Goal: Task Accomplishment & Management: Complete application form

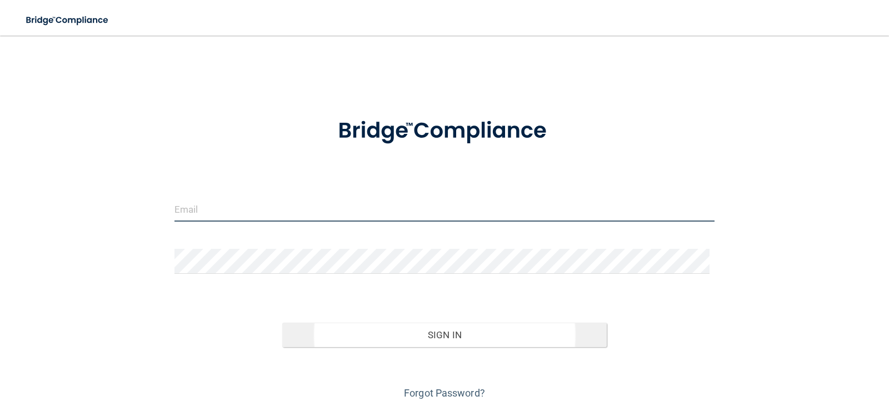
type input "[EMAIL_ADDRESS][DOMAIN_NAME]"
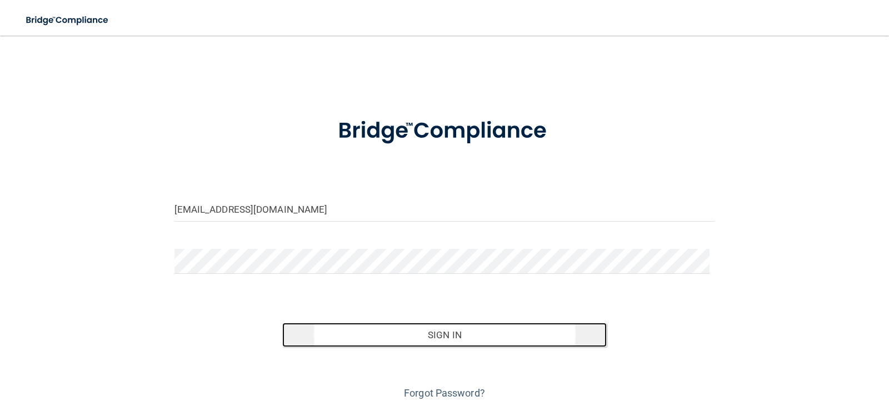
click at [458, 338] on button "Sign In" at bounding box center [444, 335] width 324 height 24
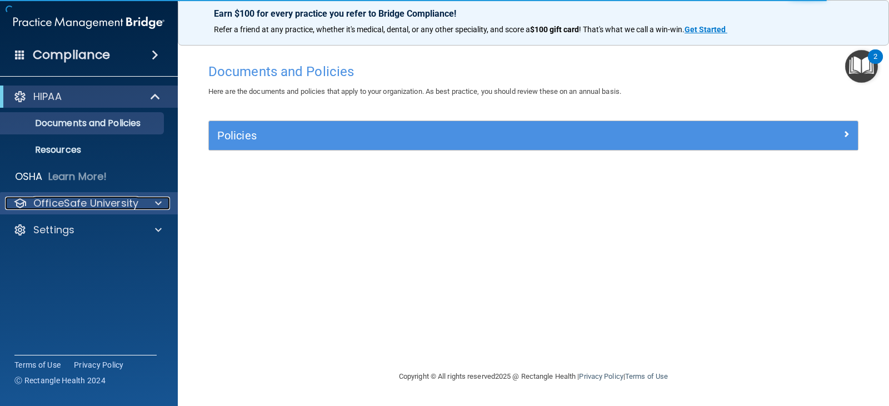
click at [72, 206] on p "OfficeSafe University" at bounding box center [85, 203] width 105 height 13
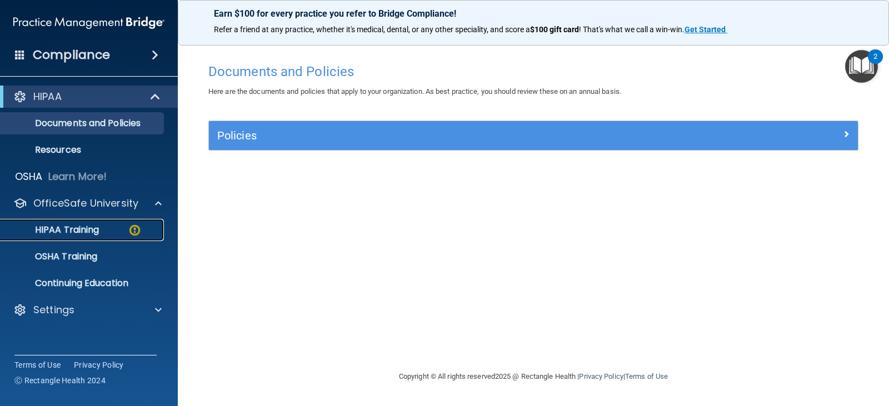
click at [80, 226] on p "HIPAA Training" at bounding box center [53, 229] width 92 height 11
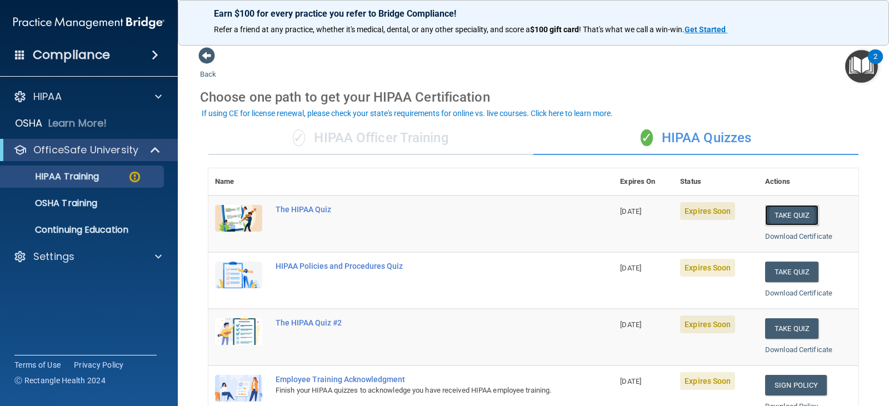
click at [788, 216] on button "Take Quiz" at bounding box center [791, 215] width 53 height 21
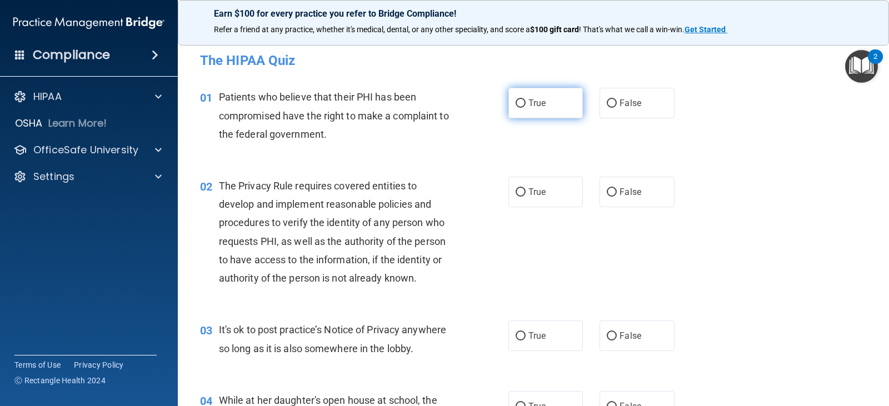
click at [519, 105] on input "True" at bounding box center [521, 103] width 10 height 8
radio input "true"
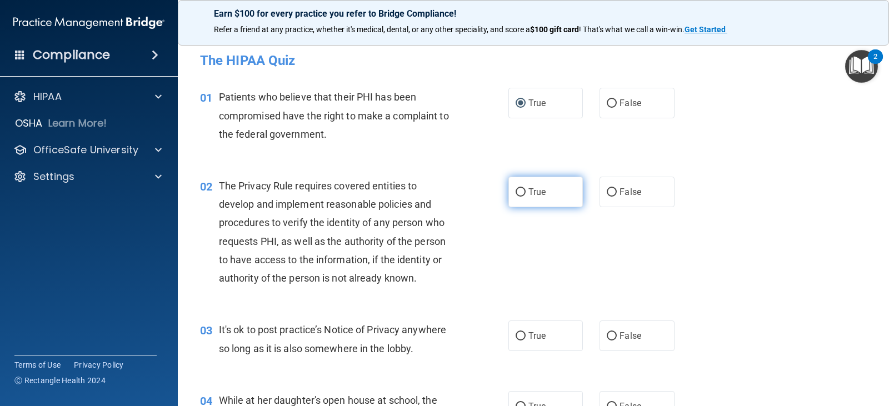
click at [520, 194] on input "True" at bounding box center [521, 192] width 10 height 8
radio input "true"
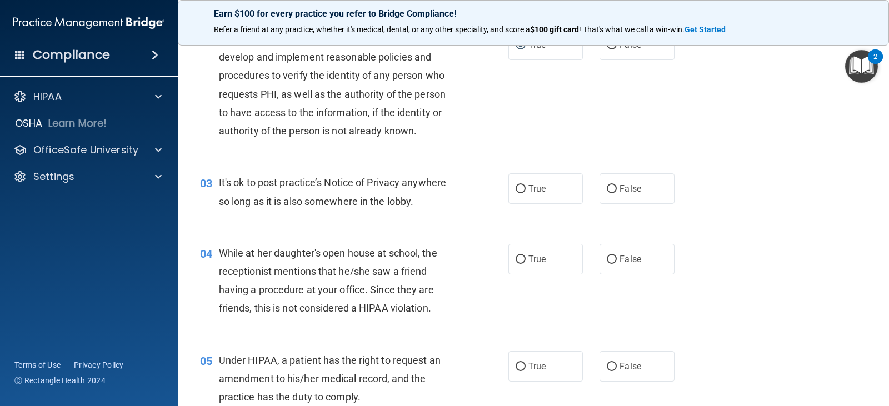
scroll to position [167, 0]
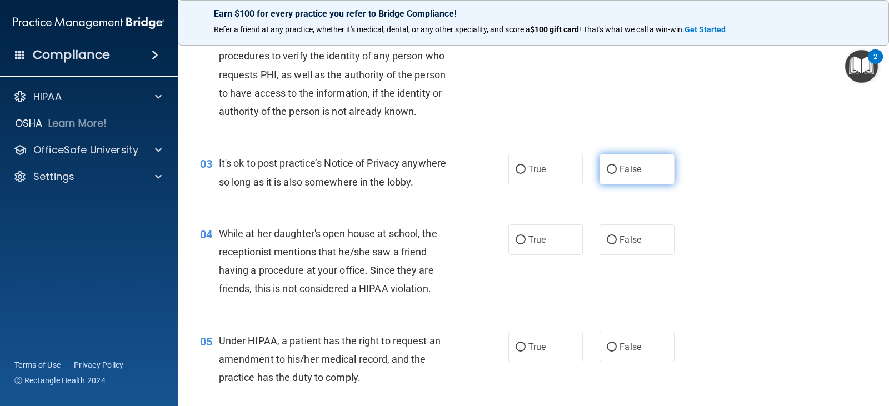
click at [607, 171] on input "False" at bounding box center [612, 170] width 10 height 8
radio input "true"
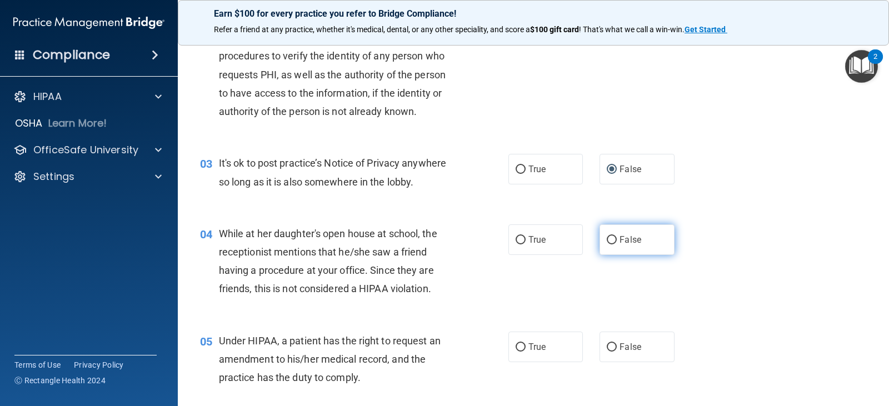
click at [607, 240] on input "False" at bounding box center [612, 240] width 10 height 8
radio input "true"
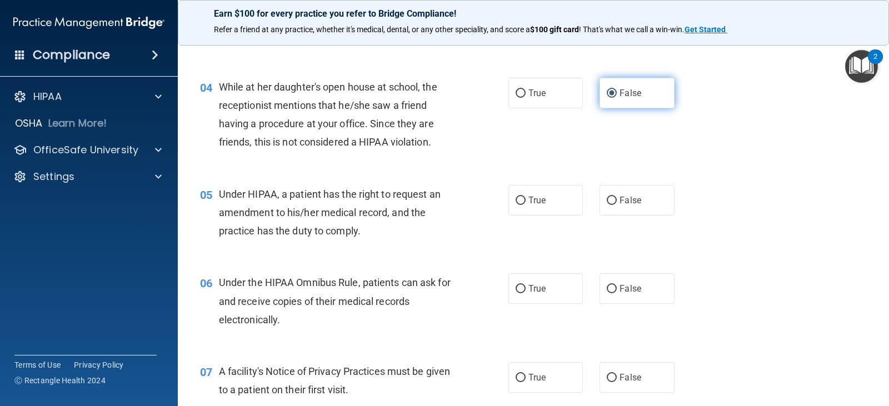
scroll to position [333, 0]
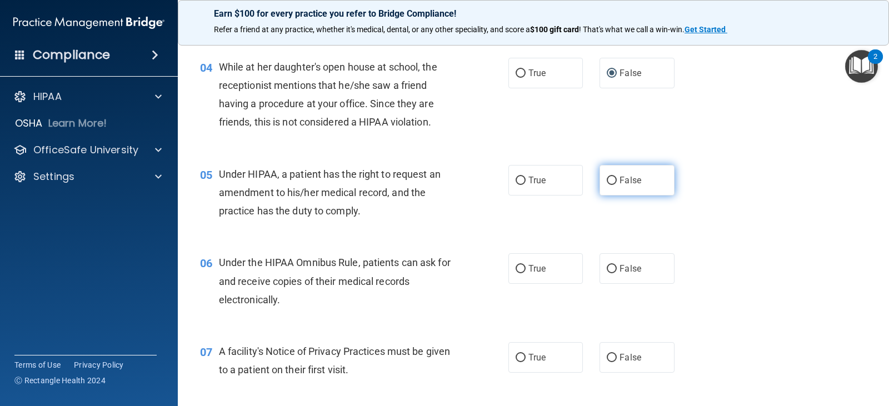
click at [607, 178] on input "False" at bounding box center [612, 181] width 10 height 8
radio input "true"
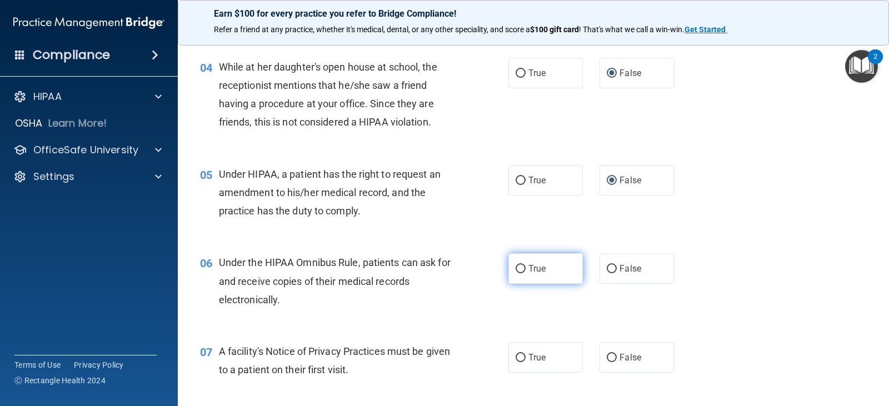
click at [521, 269] on input "True" at bounding box center [521, 269] width 10 height 8
radio input "true"
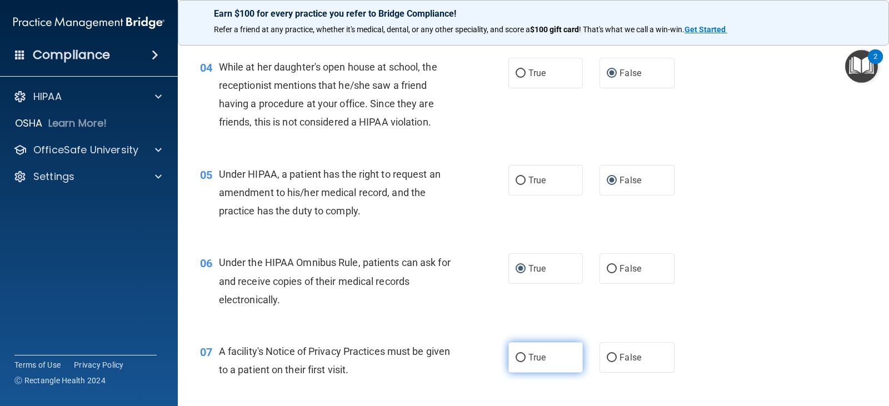
click at [518, 361] on input "True" at bounding box center [521, 358] width 10 height 8
radio input "true"
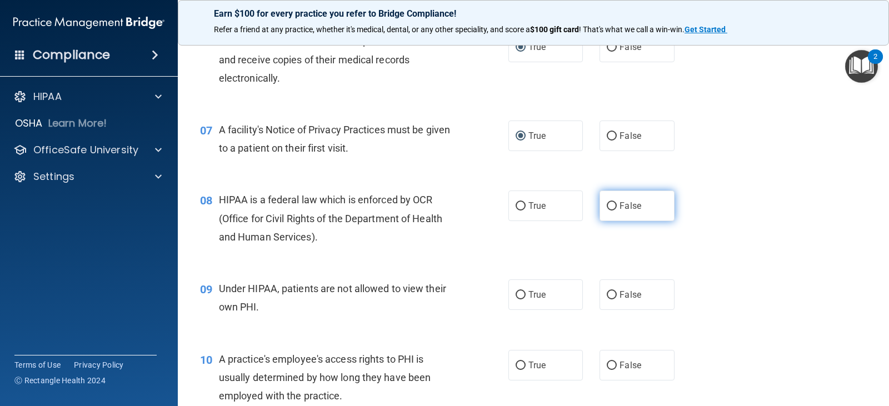
scroll to position [611, 0]
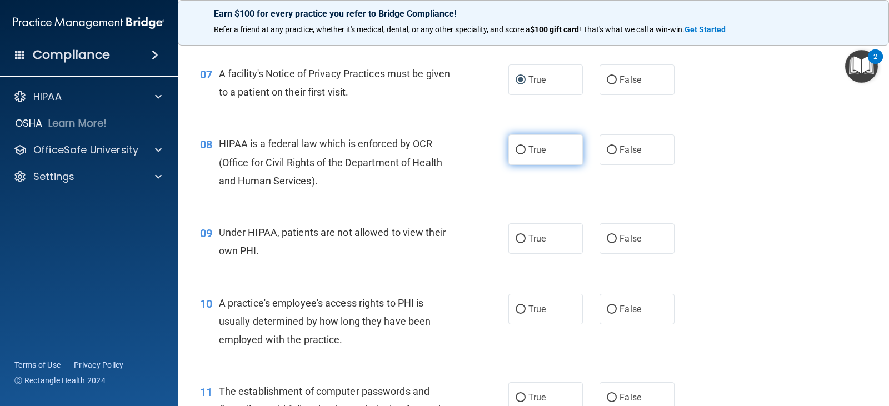
click at [516, 152] on input "True" at bounding box center [521, 150] width 10 height 8
radio input "true"
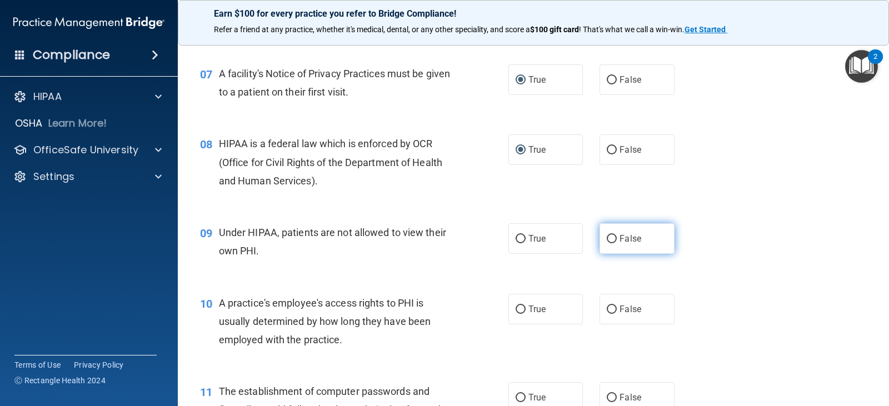
click at [609, 241] on input "False" at bounding box center [612, 239] width 10 height 8
radio input "true"
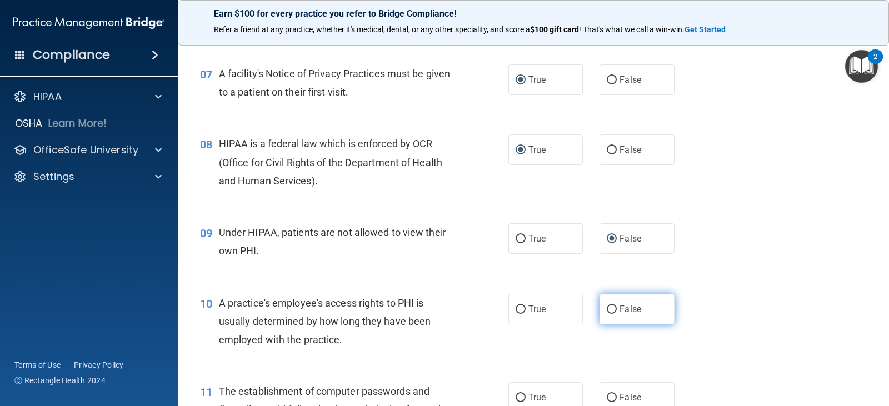
click at [607, 308] on input "False" at bounding box center [612, 310] width 10 height 8
radio input "true"
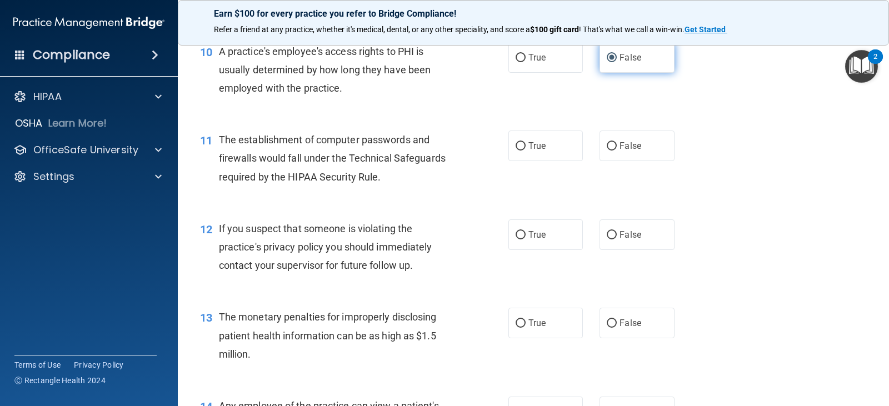
scroll to position [889, 0]
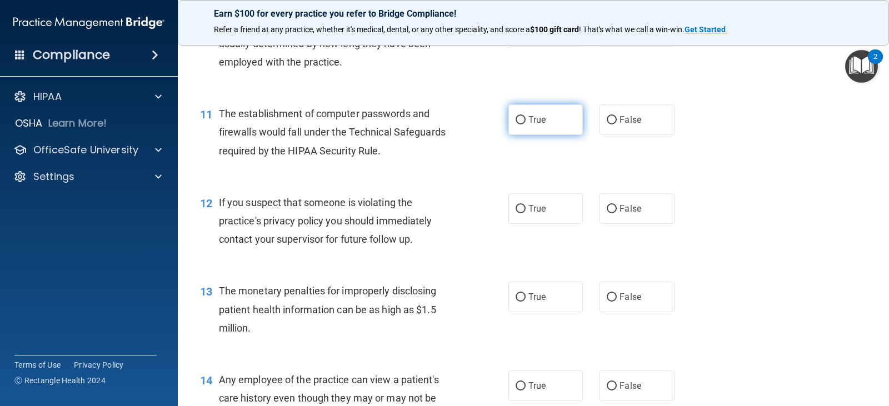
click at [517, 124] on input "True" at bounding box center [521, 120] width 10 height 8
radio input "true"
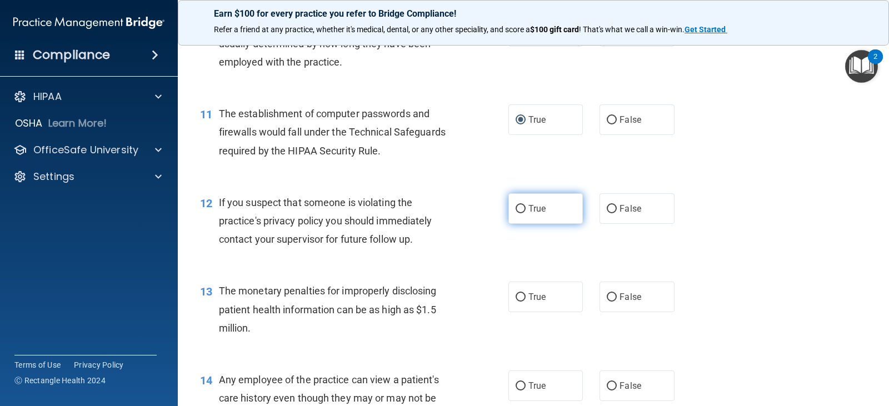
click at [521, 210] on input "True" at bounding box center [521, 209] width 10 height 8
radio input "true"
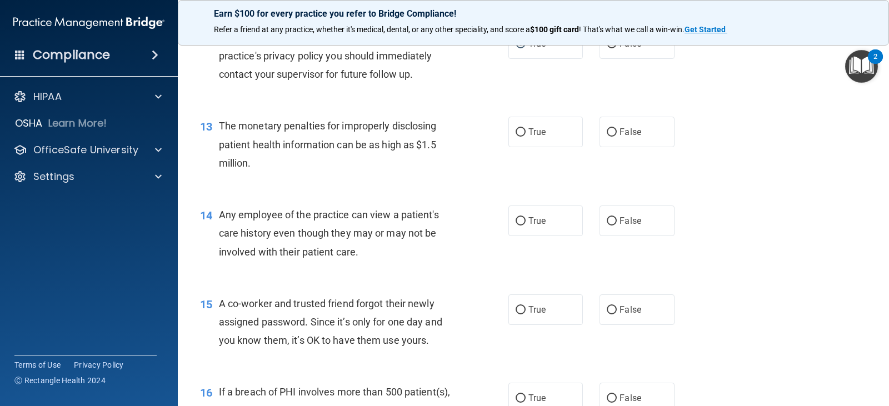
scroll to position [1055, 0]
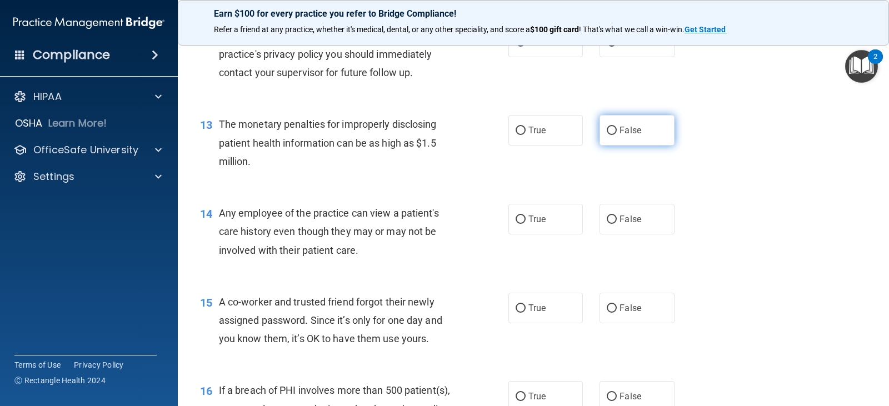
click at [607, 132] on input "False" at bounding box center [612, 131] width 10 height 8
radio input "true"
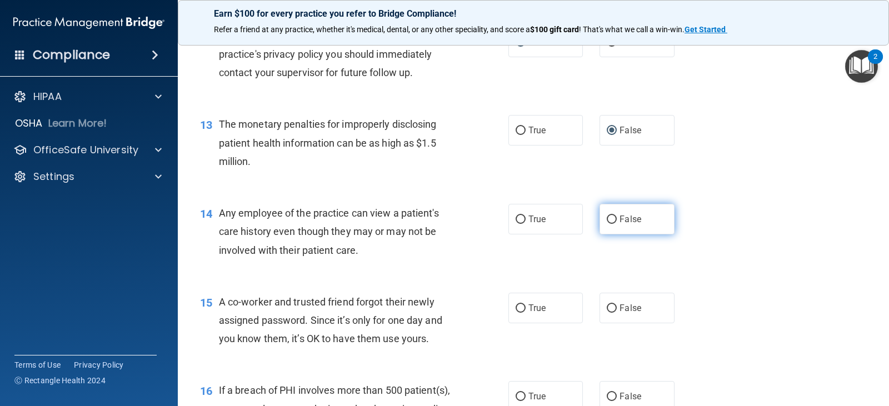
click at [610, 221] on input "False" at bounding box center [612, 220] width 10 height 8
radio input "true"
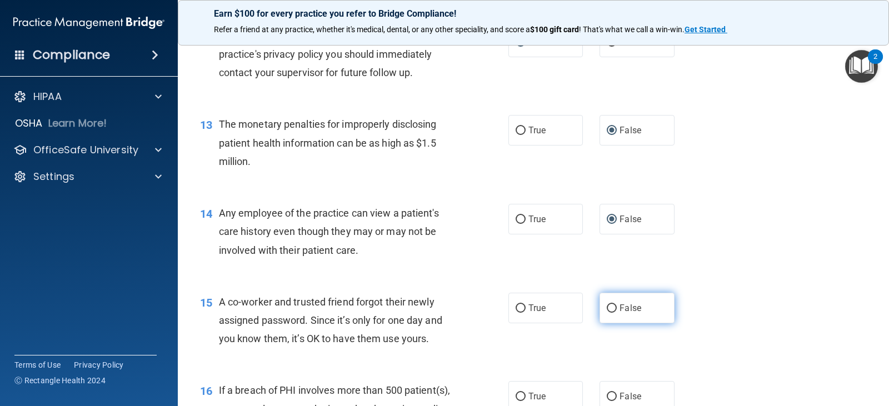
click at [607, 312] on input "False" at bounding box center [612, 308] width 10 height 8
radio input "true"
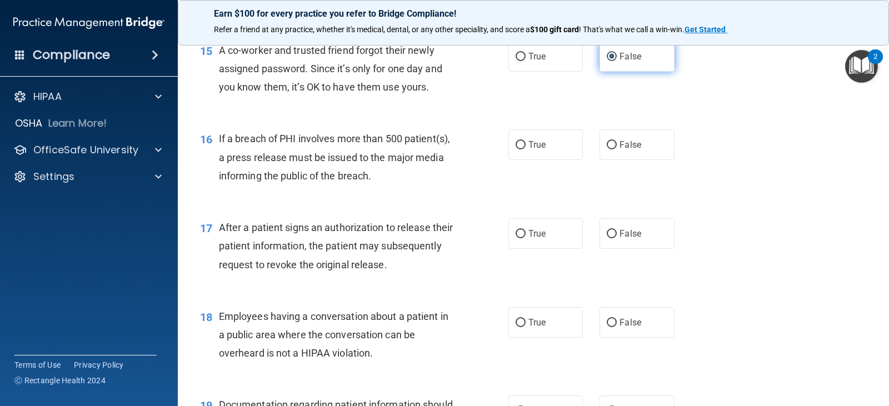
scroll to position [1333, 0]
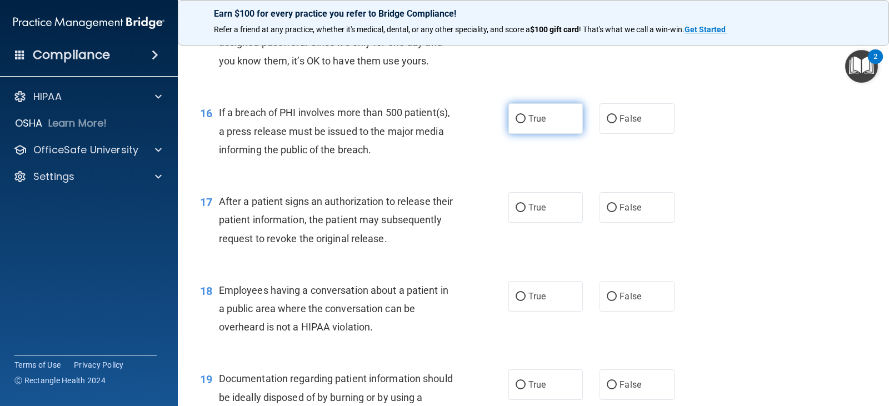
click at [517, 117] on input "True" at bounding box center [521, 119] width 10 height 8
radio input "true"
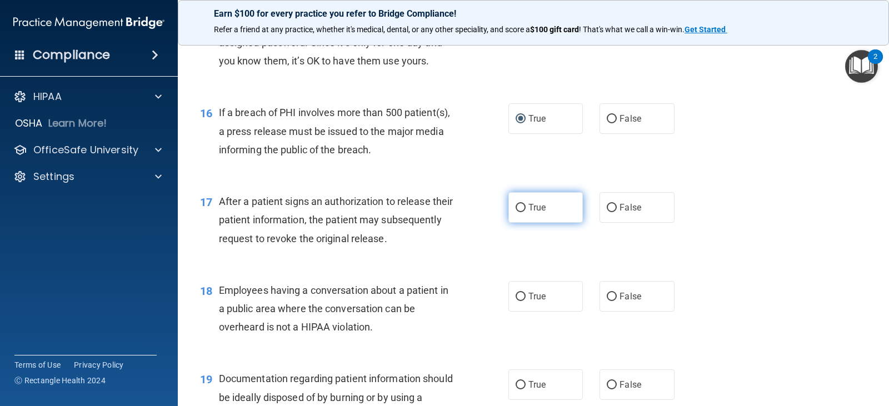
click at [516, 205] on input "True" at bounding box center [521, 208] width 10 height 8
radio input "true"
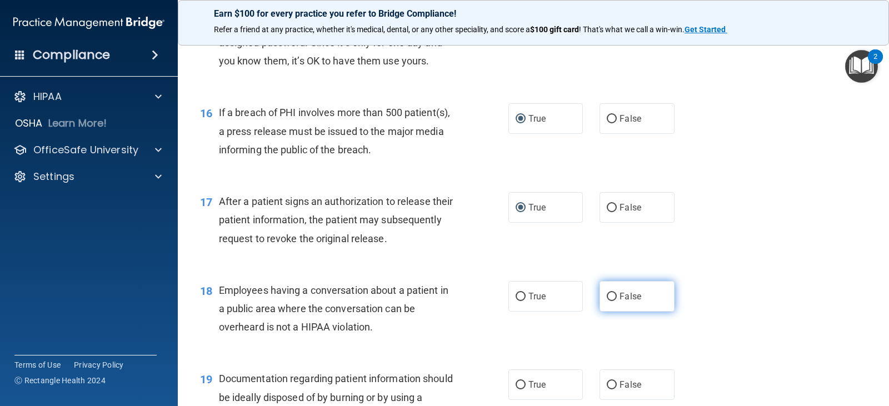
click at [609, 296] on input "False" at bounding box center [612, 297] width 10 height 8
radio input "true"
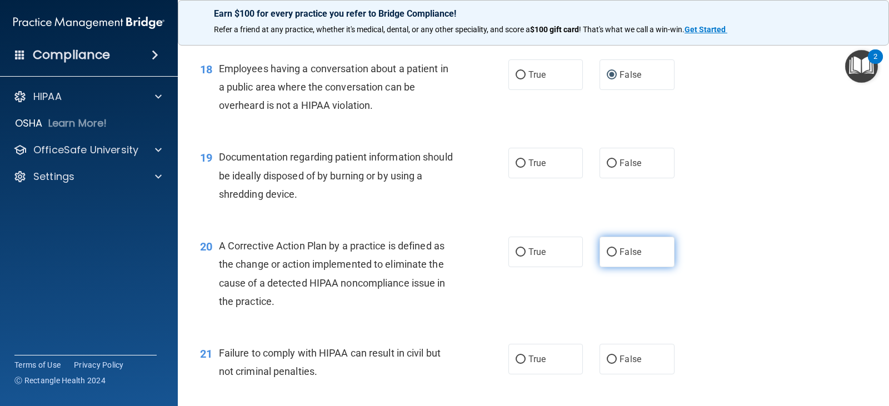
scroll to position [1555, 0]
click at [518, 160] on input "True" at bounding box center [521, 163] width 10 height 8
radio input "true"
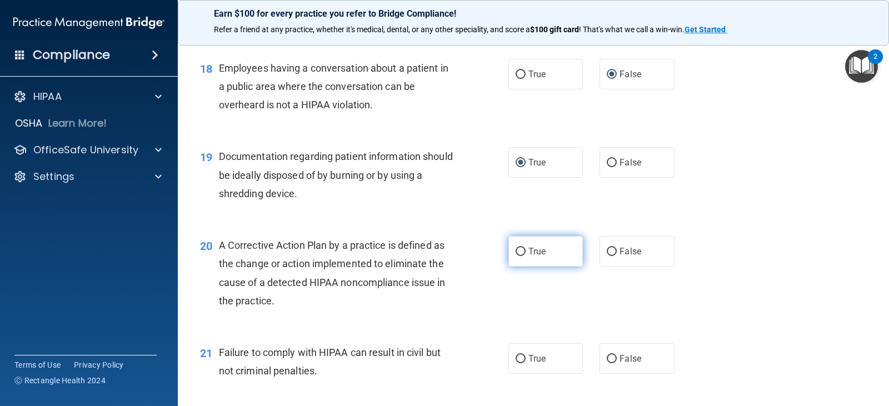
click at [516, 256] on input "True" at bounding box center [521, 252] width 10 height 8
radio input "true"
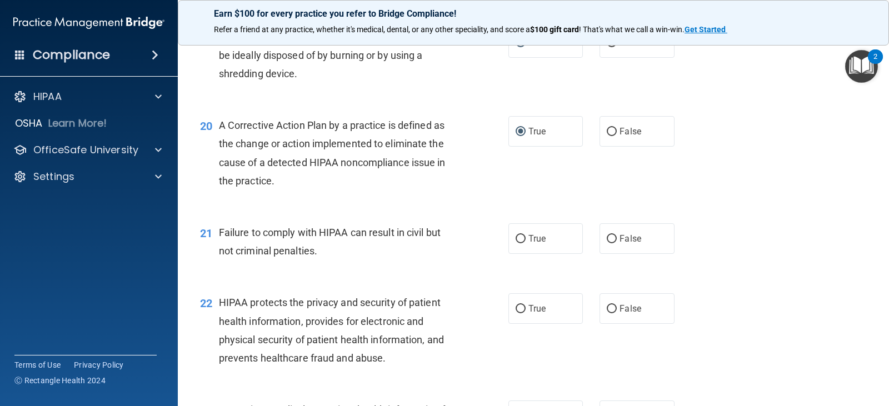
scroll to position [1722, 0]
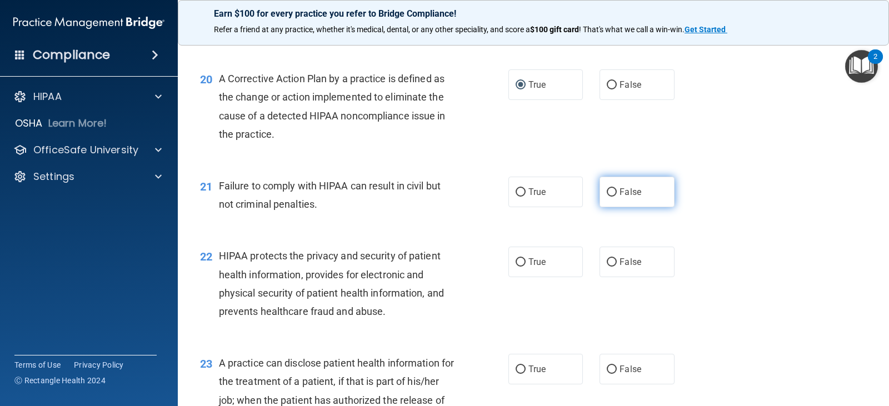
click at [607, 191] on input "False" at bounding box center [612, 192] width 10 height 8
radio input "true"
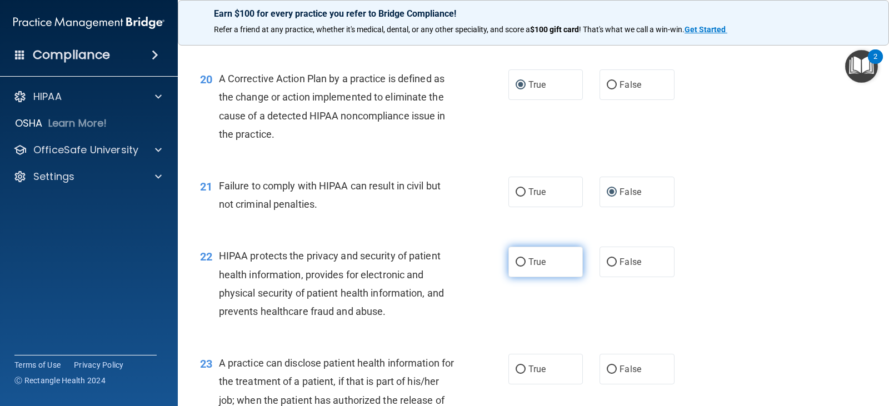
click at [518, 266] on input "True" at bounding box center [521, 262] width 10 height 8
radio input "true"
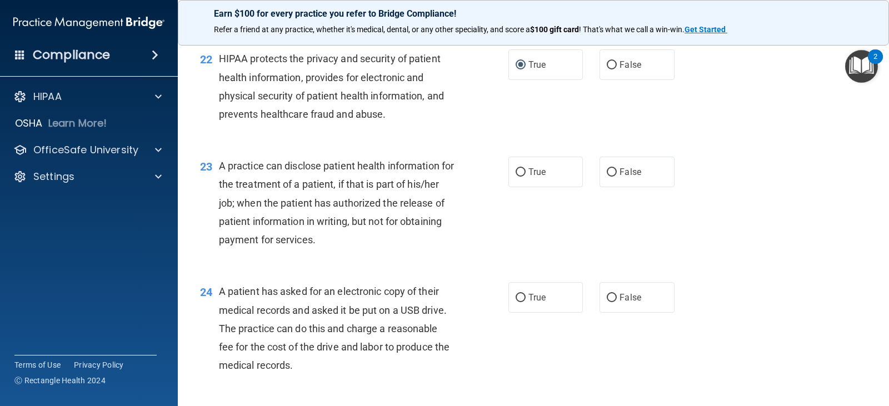
scroll to position [1944, 0]
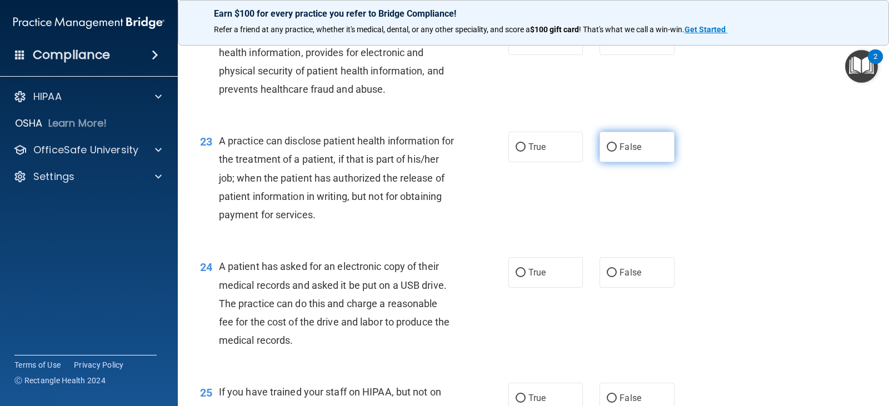
click at [607, 150] on input "False" at bounding box center [612, 147] width 10 height 8
radio input "true"
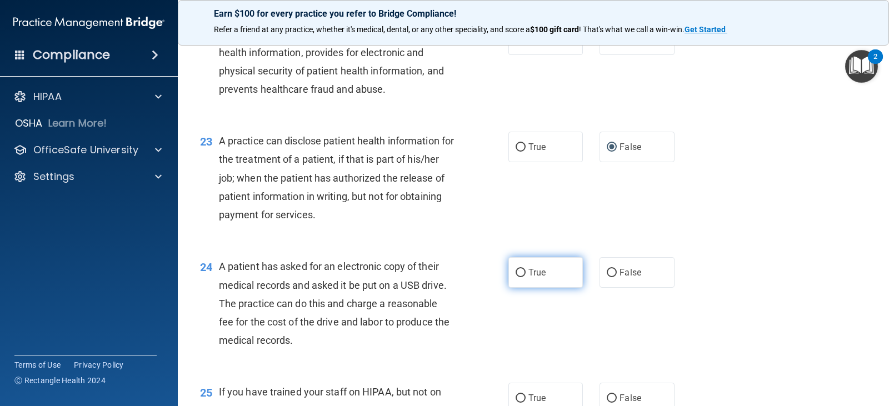
click at [518, 272] on input "True" at bounding box center [521, 273] width 10 height 8
radio input "true"
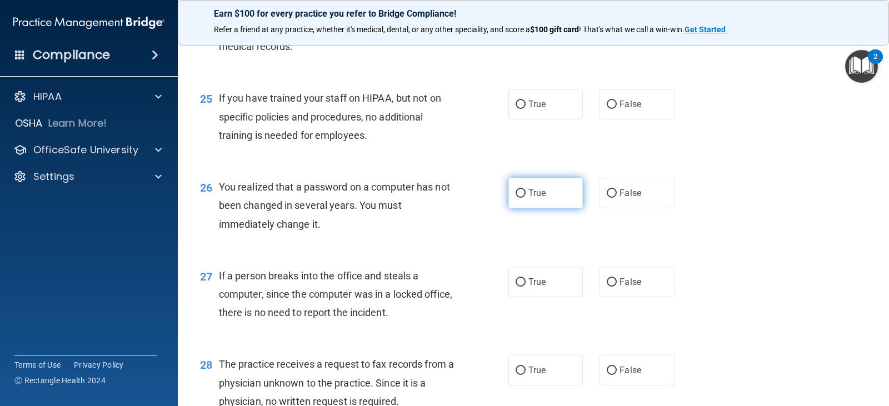
scroll to position [2278, 0]
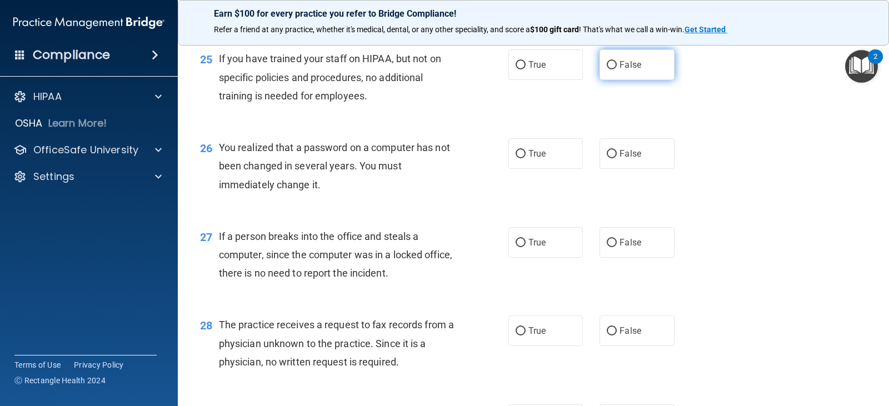
click at [607, 67] on input "False" at bounding box center [612, 65] width 10 height 8
radio input "true"
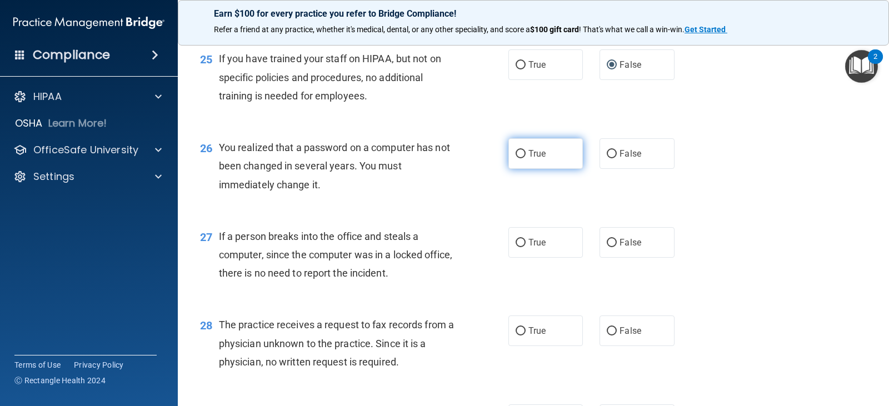
click at [516, 153] on input "True" at bounding box center [521, 154] width 10 height 8
radio input "true"
click at [607, 244] on input "False" at bounding box center [612, 243] width 10 height 8
radio input "true"
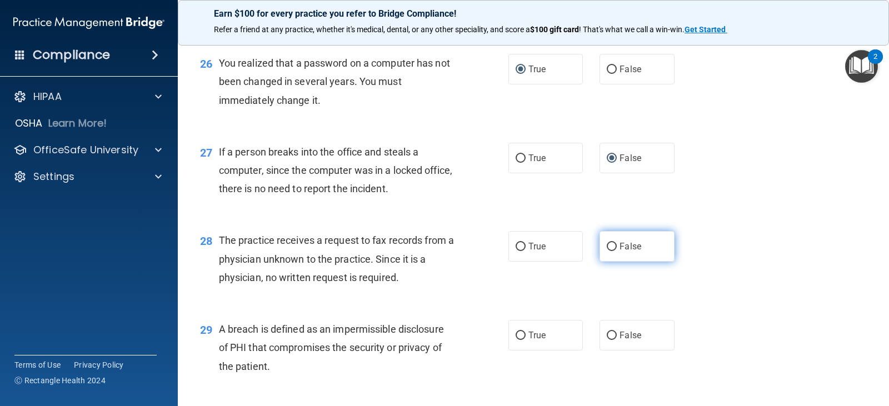
scroll to position [2389, 0]
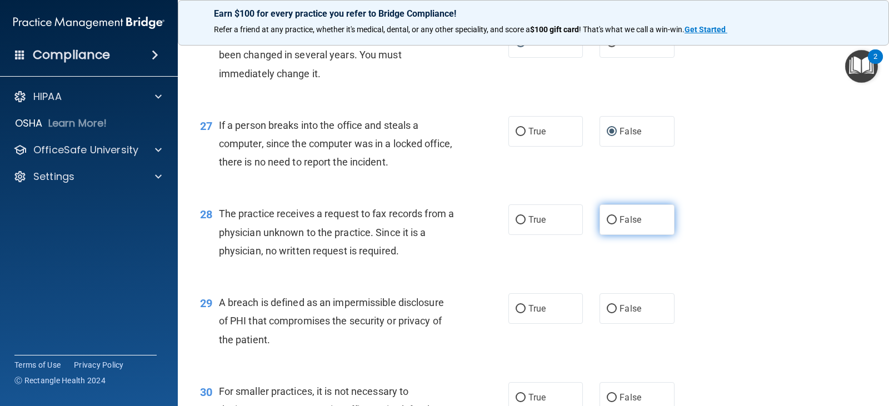
click at [609, 216] on input "False" at bounding box center [612, 220] width 10 height 8
radio input "true"
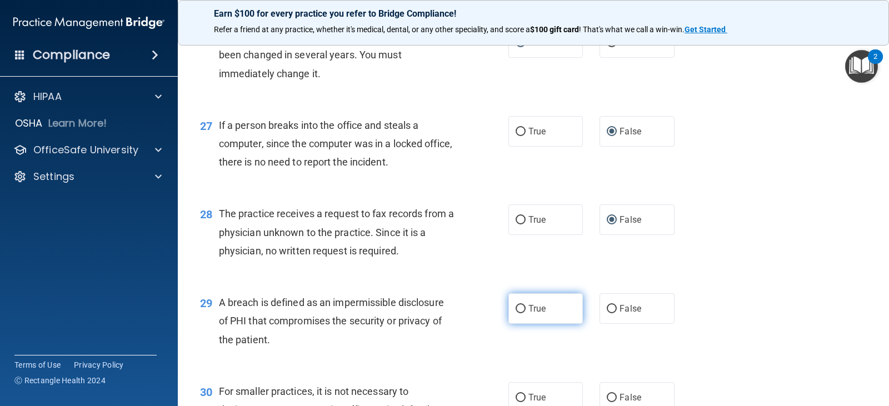
click at [516, 311] on input "True" at bounding box center [521, 309] width 10 height 8
radio input "true"
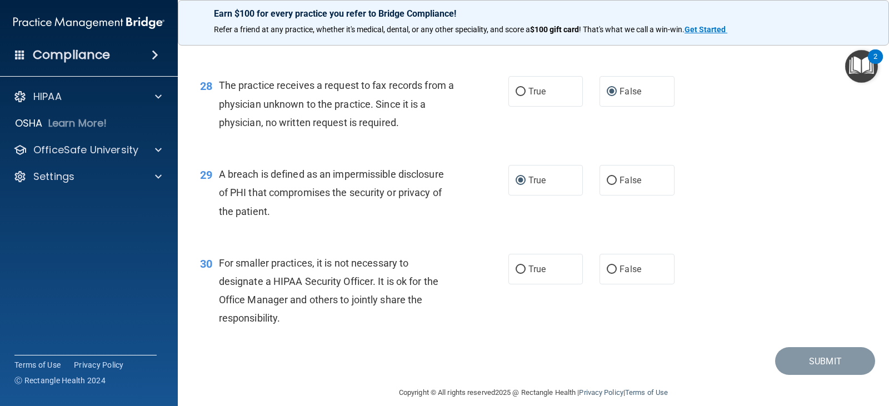
scroll to position [2530, 0]
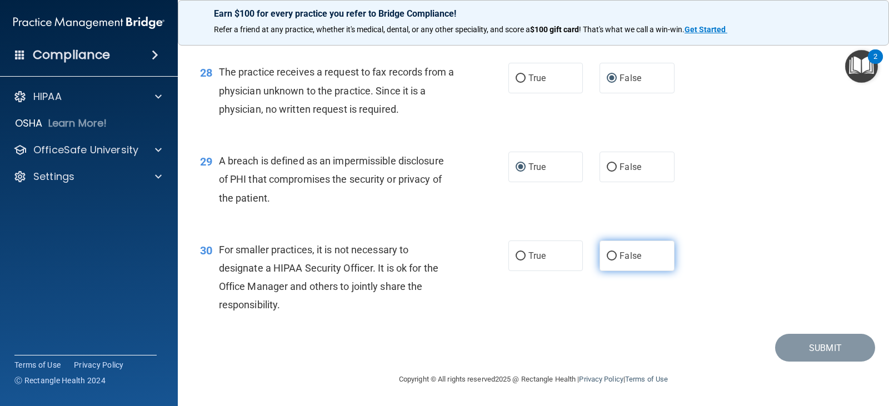
click at [607, 254] on input "False" at bounding box center [612, 256] width 10 height 8
radio input "true"
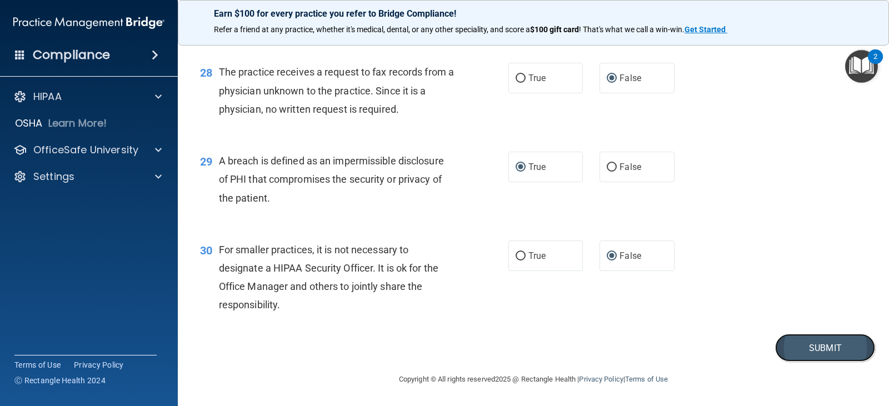
click at [824, 343] on button "Submit" at bounding box center [825, 348] width 100 height 28
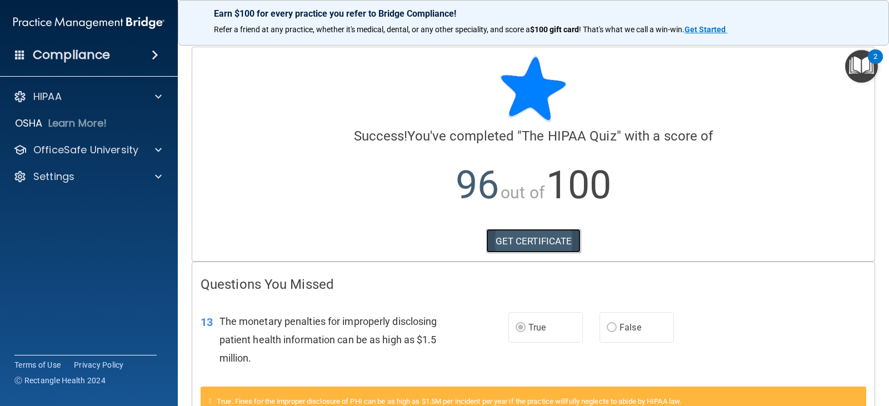
click at [542, 240] on link "GET CERTIFICATE" at bounding box center [533, 241] width 95 height 24
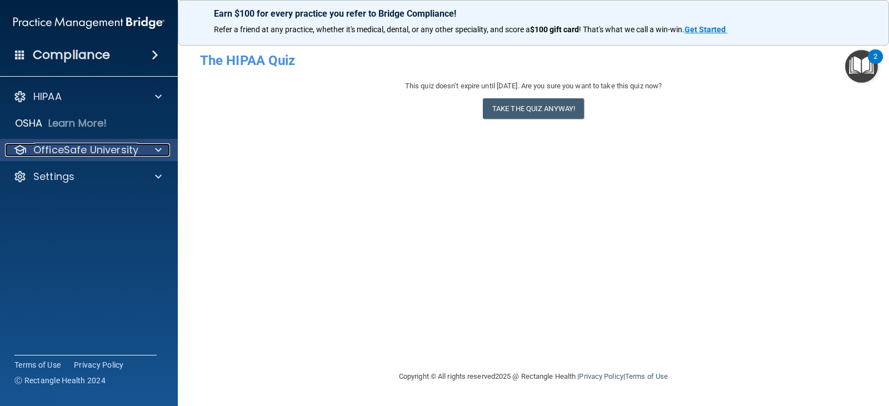
click at [58, 149] on p "OfficeSafe University" at bounding box center [85, 149] width 105 height 13
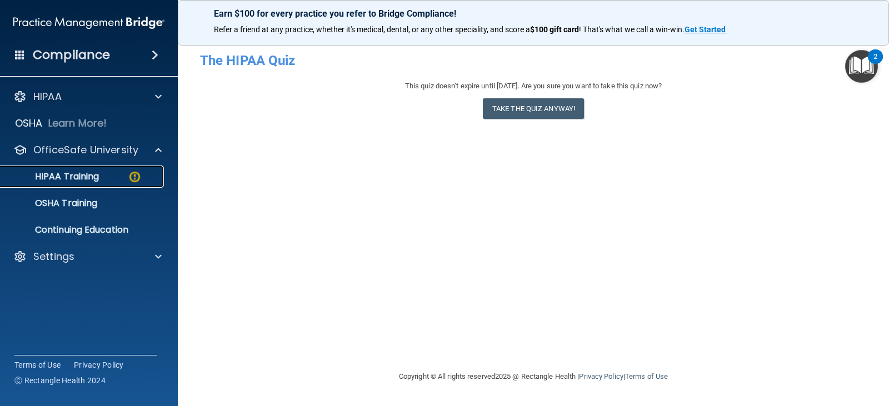
click at [81, 178] on p "HIPAA Training" at bounding box center [53, 176] width 92 height 11
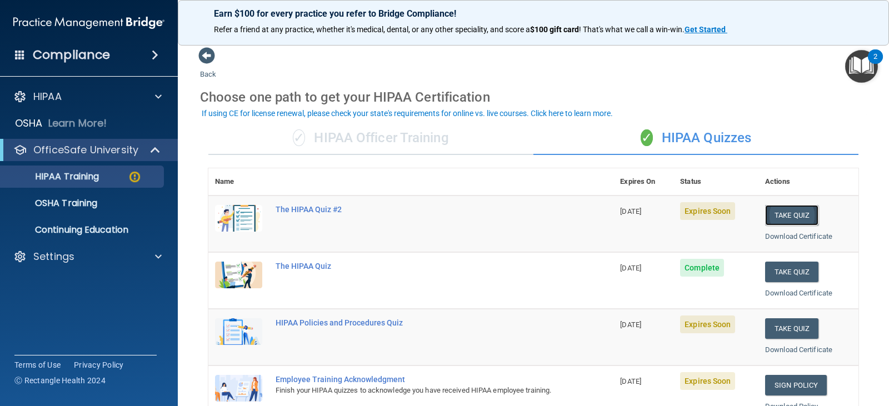
click at [783, 214] on button "Take Quiz" at bounding box center [791, 215] width 53 height 21
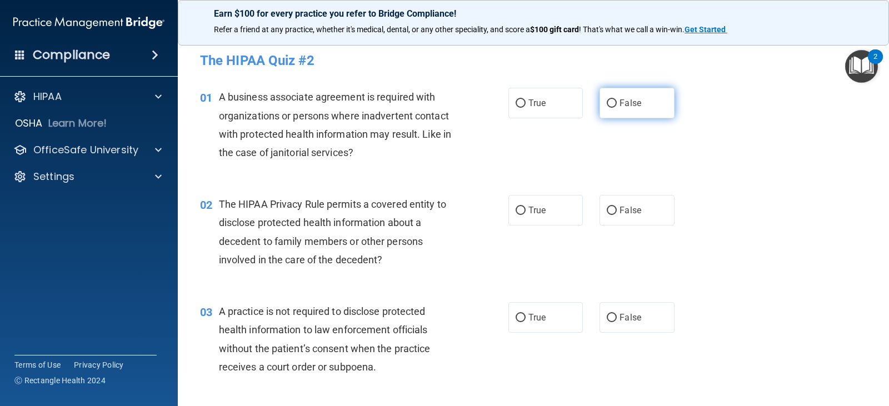
click at [607, 101] on input "False" at bounding box center [612, 103] width 10 height 8
radio input "true"
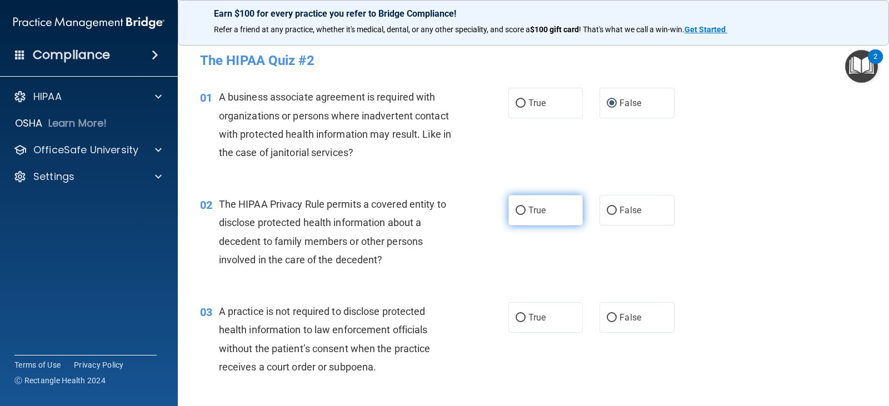
click at [521, 211] on input "True" at bounding box center [521, 211] width 10 height 8
radio input "true"
click at [601, 317] on label "False" at bounding box center [636, 317] width 74 height 31
click at [607, 317] on input "False" at bounding box center [612, 318] width 10 height 8
radio input "true"
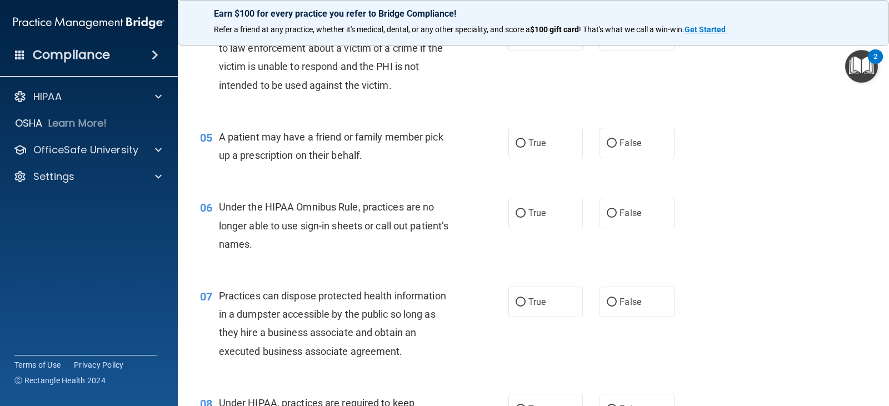
scroll to position [333, 0]
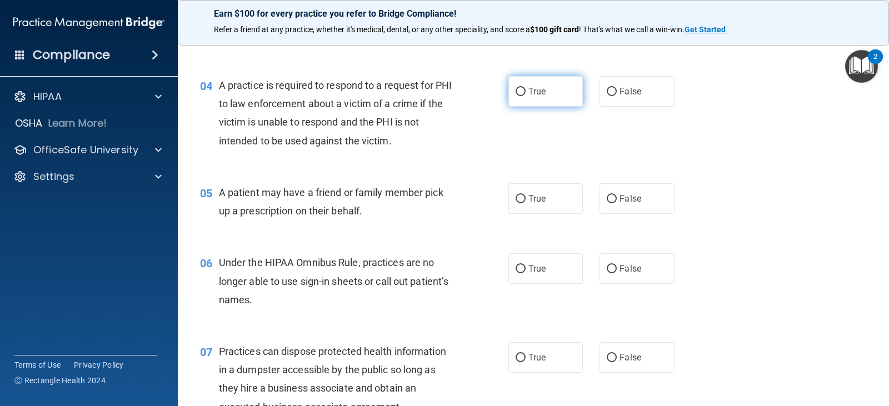
click at [516, 92] on input "True" at bounding box center [521, 92] width 10 height 8
radio input "true"
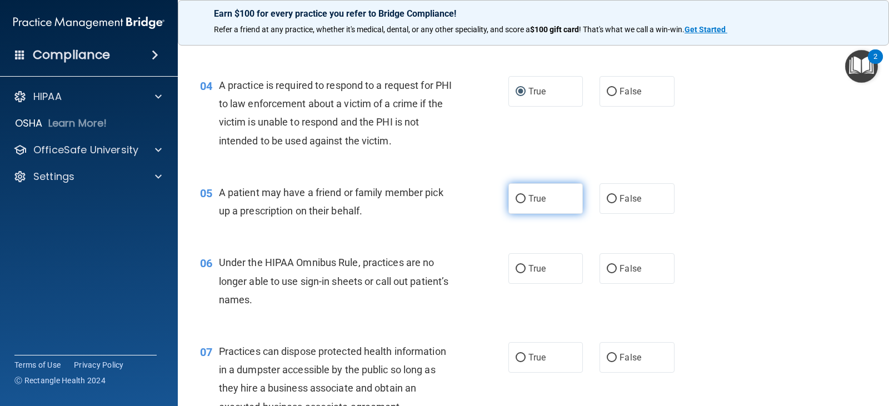
click at [517, 199] on input "True" at bounding box center [521, 199] width 10 height 8
radio input "true"
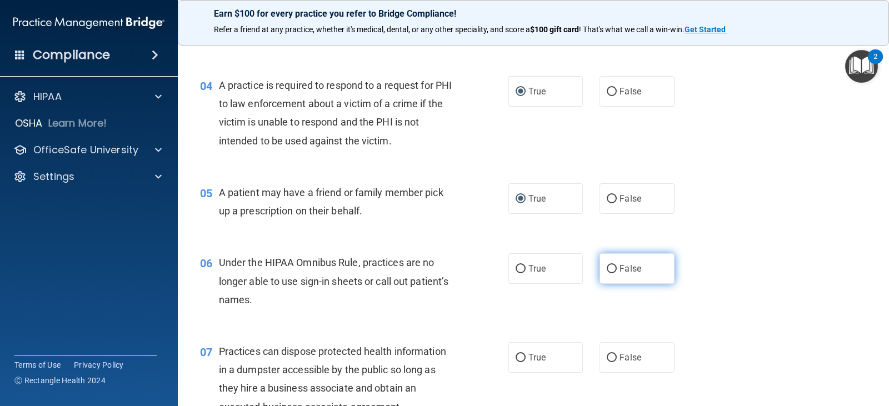
click at [607, 265] on input "False" at bounding box center [612, 269] width 10 height 8
radio input "true"
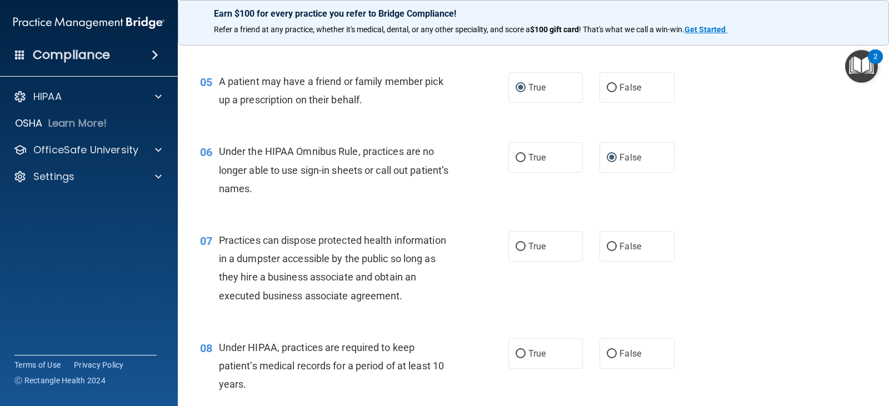
scroll to position [500, 0]
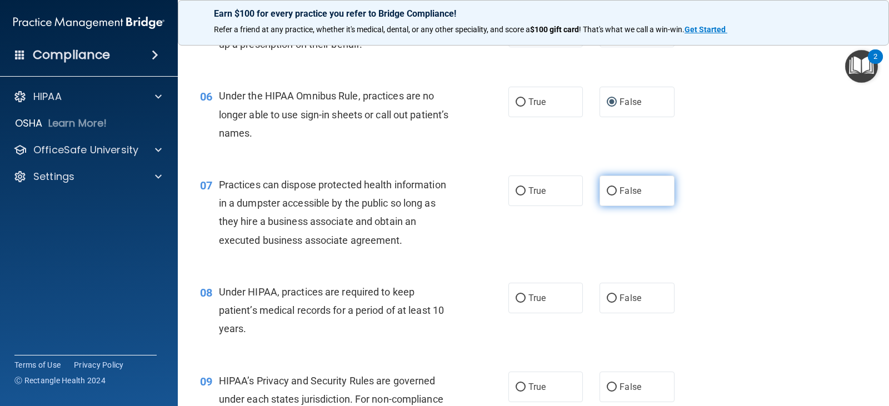
click at [605, 196] on label "False" at bounding box center [636, 191] width 74 height 31
click at [607, 196] on input "False" at bounding box center [612, 191] width 10 height 8
radio input "true"
click at [607, 296] on input "False" at bounding box center [612, 298] width 10 height 8
radio input "true"
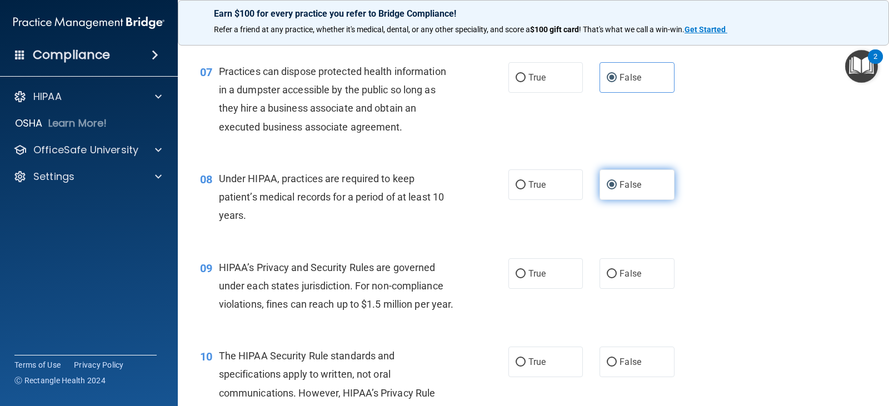
scroll to position [667, 0]
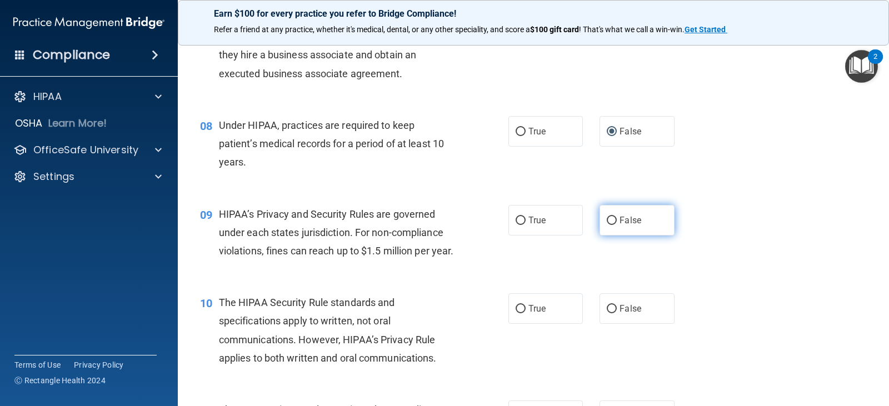
click at [607, 217] on input "False" at bounding box center [612, 221] width 10 height 8
radio input "true"
click at [607, 222] on input "False" at bounding box center [612, 221] width 10 height 8
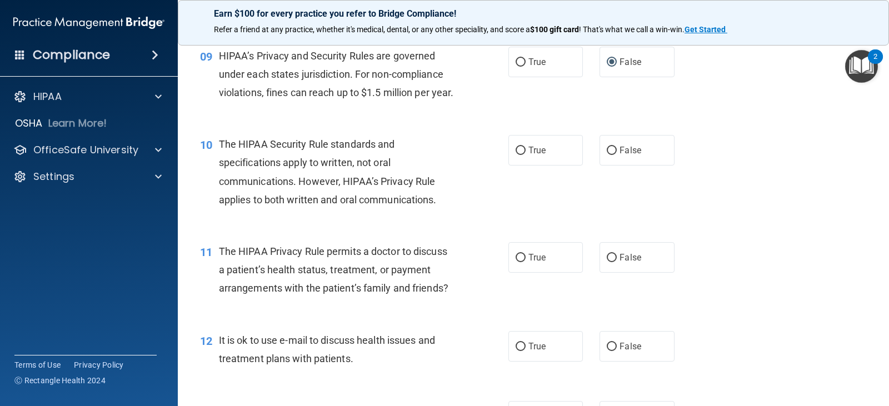
scroll to position [833, 0]
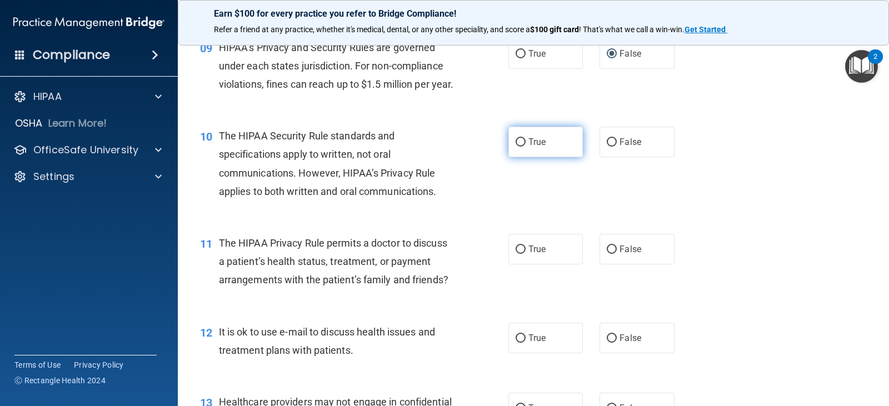
click at [519, 147] on input "True" at bounding box center [521, 142] width 10 height 8
radio input "true"
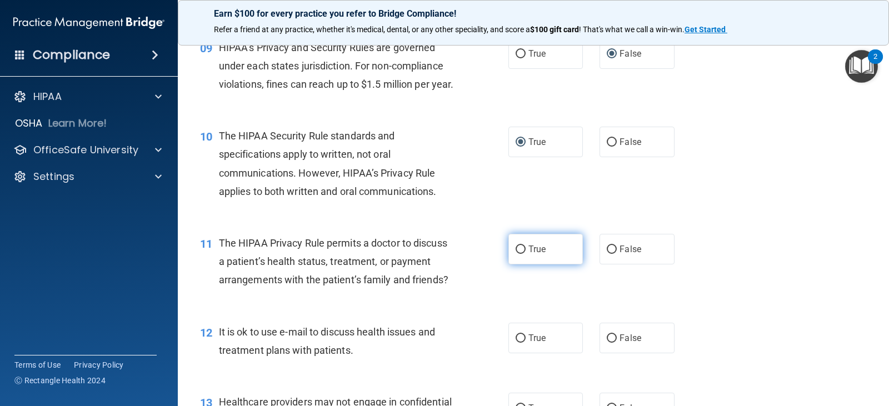
click at [519, 254] on input "True" at bounding box center [521, 250] width 10 height 8
radio input "true"
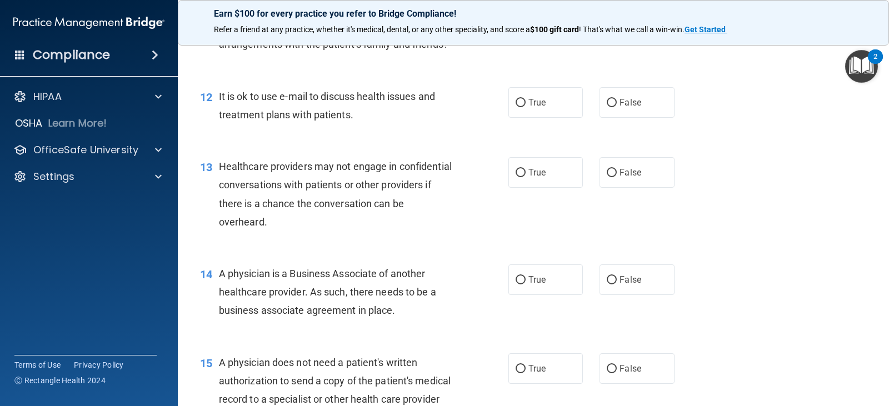
scroll to position [1111, 0]
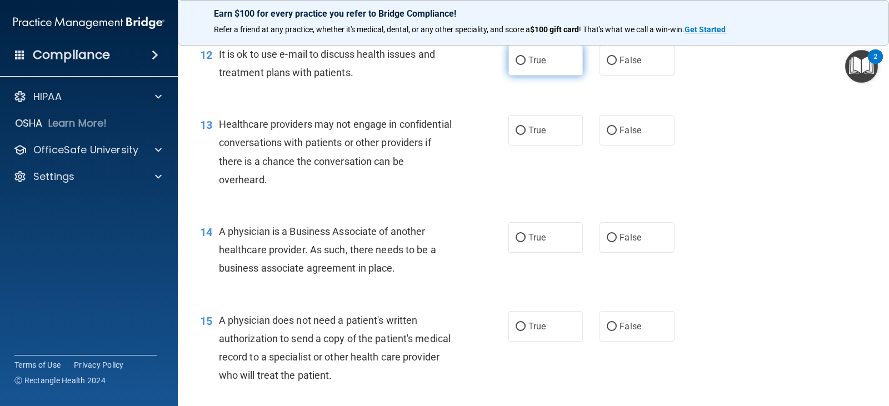
click at [518, 65] on input "True" at bounding box center [521, 61] width 10 height 8
radio input "true"
click at [516, 135] on input "True" at bounding box center [521, 131] width 10 height 8
radio input "true"
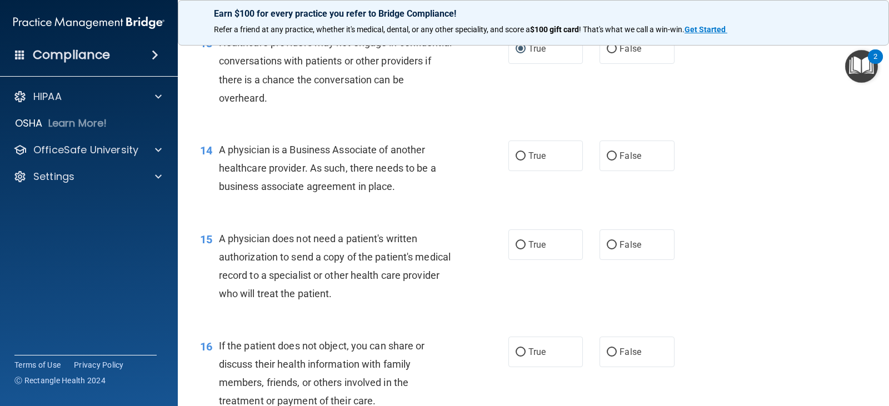
scroll to position [1222, 0]
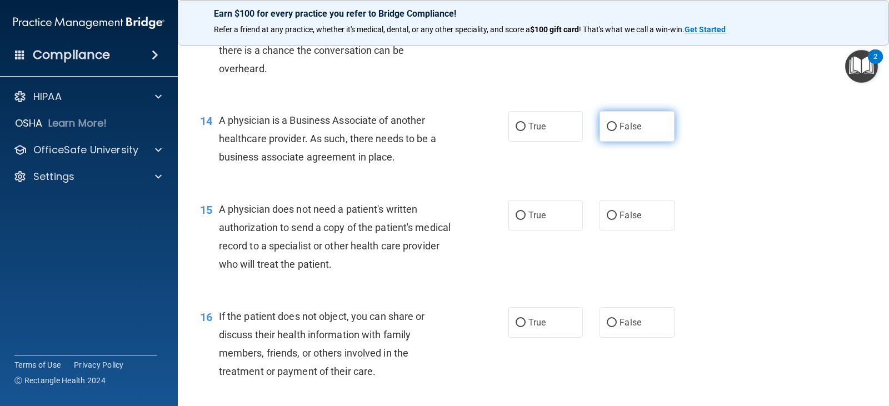
click at [608, 131] on input "False" at bounding box center [612, 127] width 10 height 8
radio input "true"
click at [516, 220] on input "True" at bounding box center [521, 216] width 10 height 8
radio input "true"
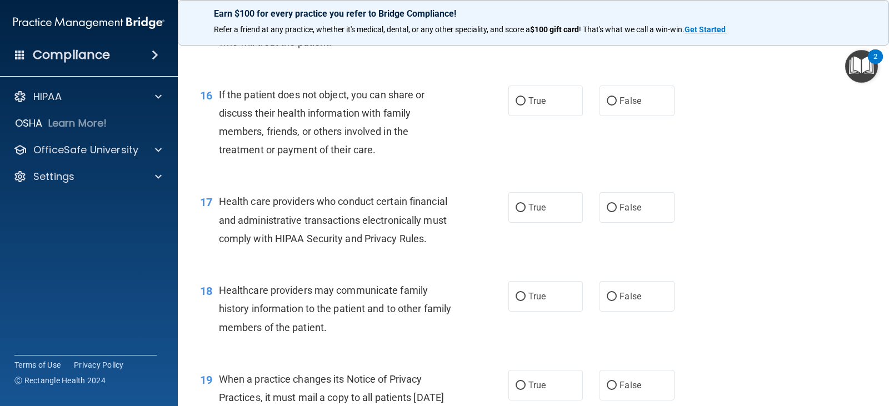
scroll to position [1444, 0]
click at [519, 105] on input "True" at bounding box center [521, 101] width 10 height 8
radio input "true"
click at [519, 212] on input "True" at bounding box center [521, 207] width 10 height 8
radio input "true"
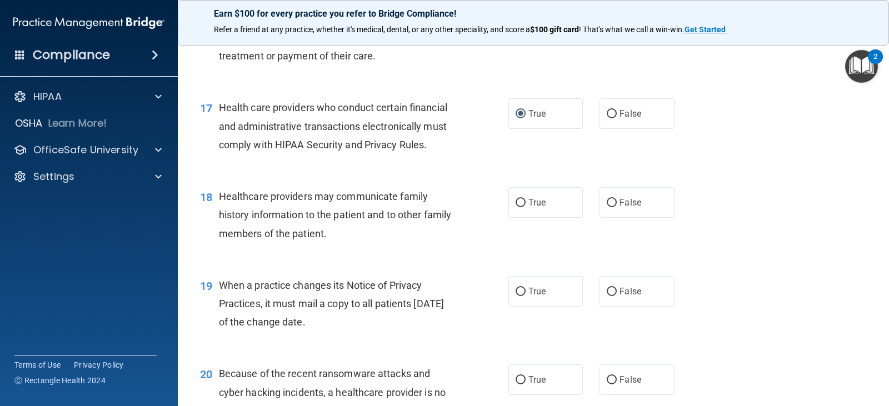
scroll to position [1611, 0]
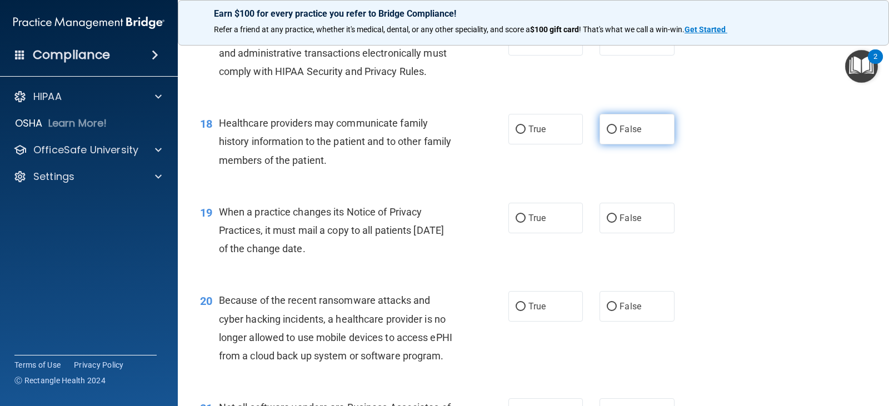
click at [607, 134] on input "False" at bounding box center [612, 130] width 10 height 8
radio input "true"
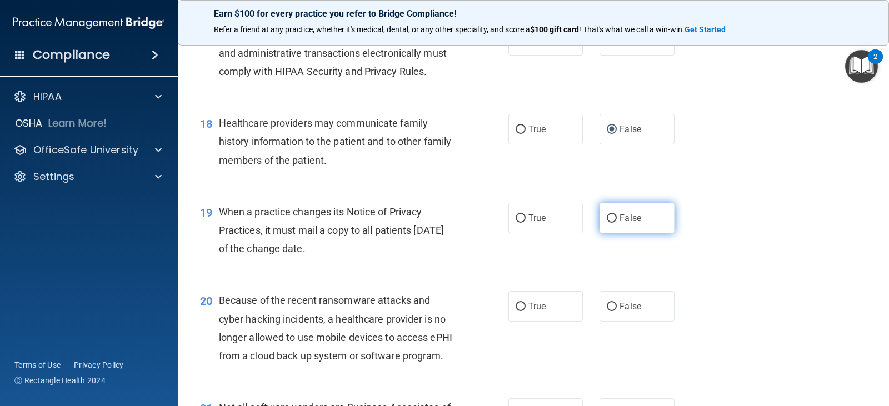
click at [608, 223] on input "False" at bounding box center [612, 218] width 10 height 8
radio input "true"
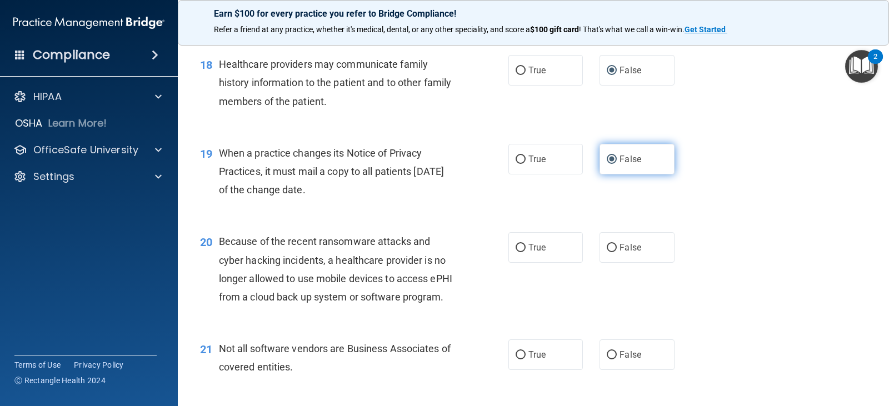
scroll to position [1778, 0]
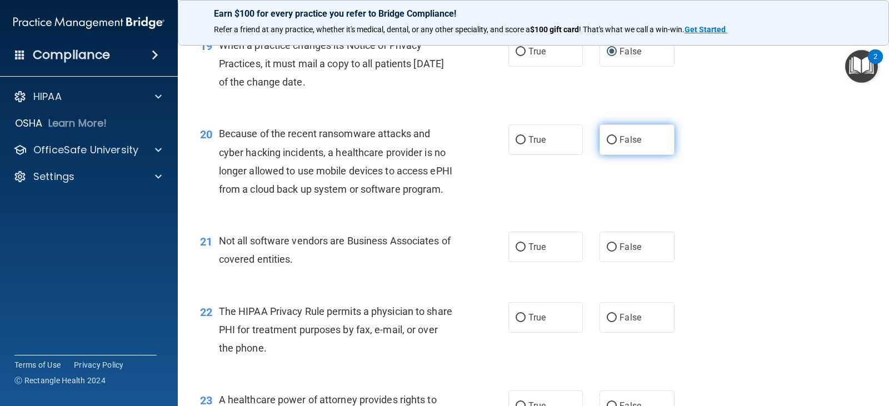
click at [607, 144] on input "False" at bounding box center [612, 140] width 10 height 8
radio input "true"
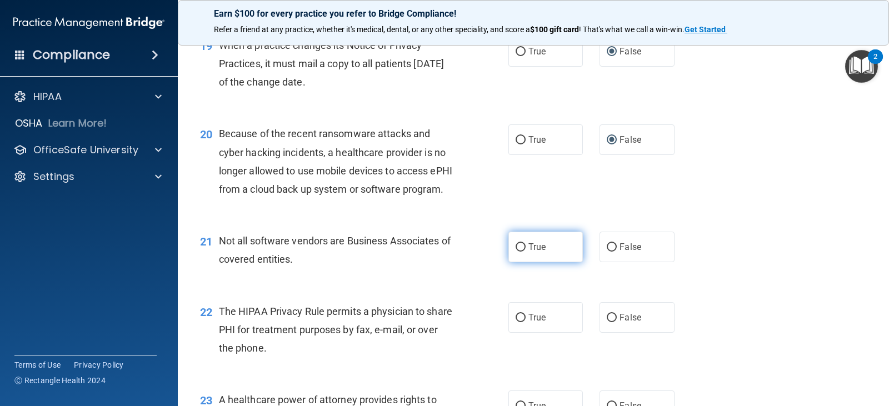
click at [518, 252] on input "True" at bounding box center [521, 247] width 10 height 8
radio input "true"
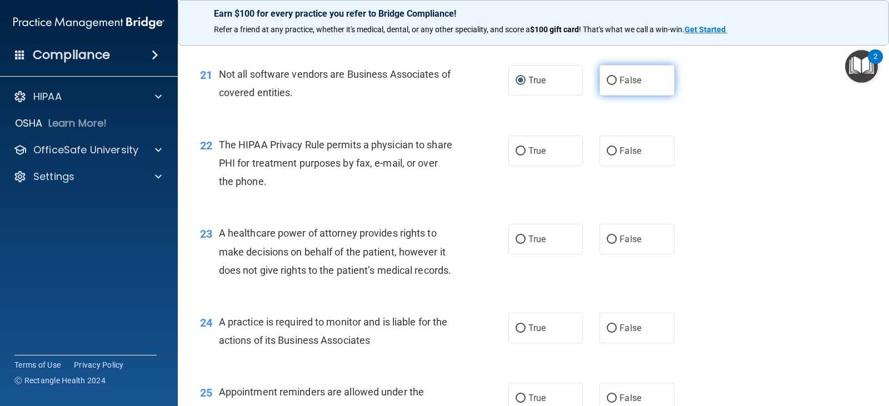
scroll to position [2000, 0]
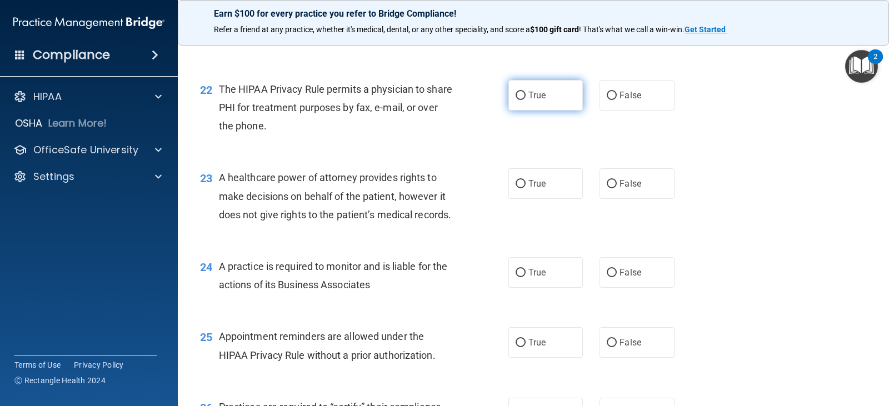
click at [516, 100] on input "True" at bounding box center [521, 96] width 10 height 8
radio input "true"
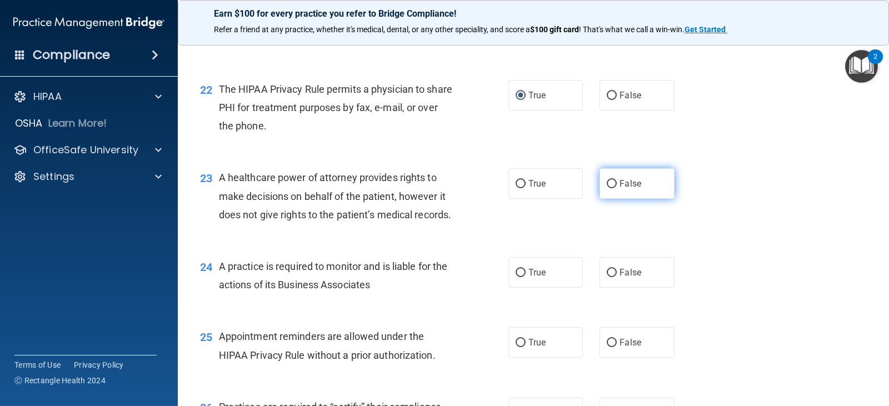
click at [608, 188] on input "False" at bounding box center [612, 184] width 10 height 8
radio input "true"
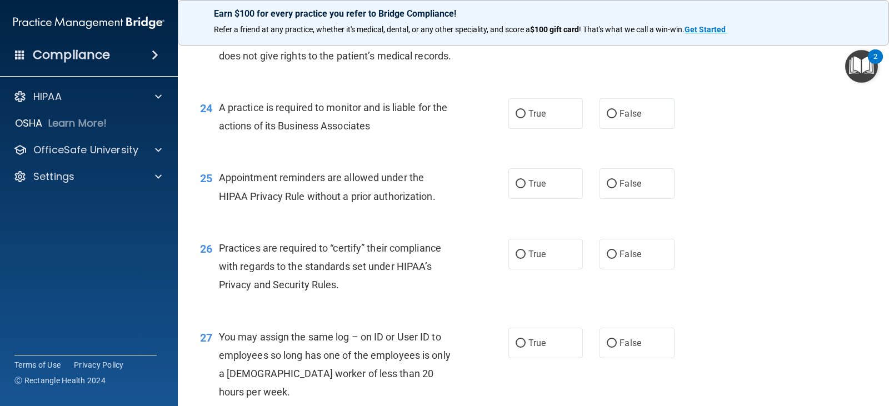
scroll to position [2222, 0]
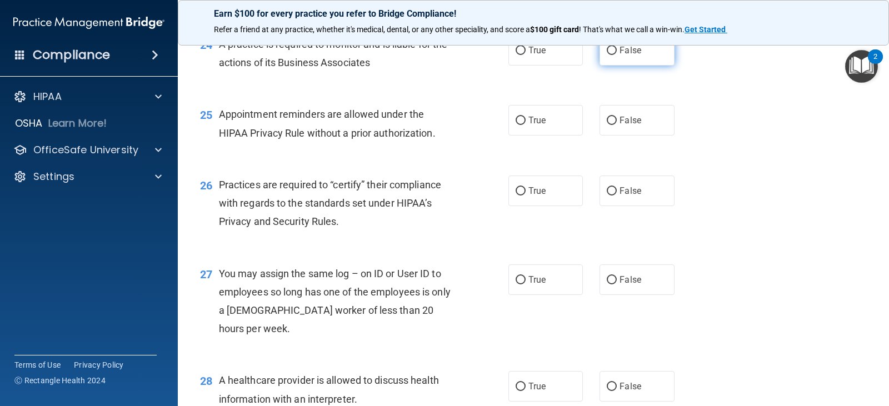
click at [607, 55] on input "False" at bounding box center [612, 51] width 10 height 8
radio input "true"
click at [516, 125] on input "True" at bounding box center [521, 121] width 10 height 8
radio input "true"
click at [607, 196] on input "False" at bounding box center [612, 191] width 10 height 8
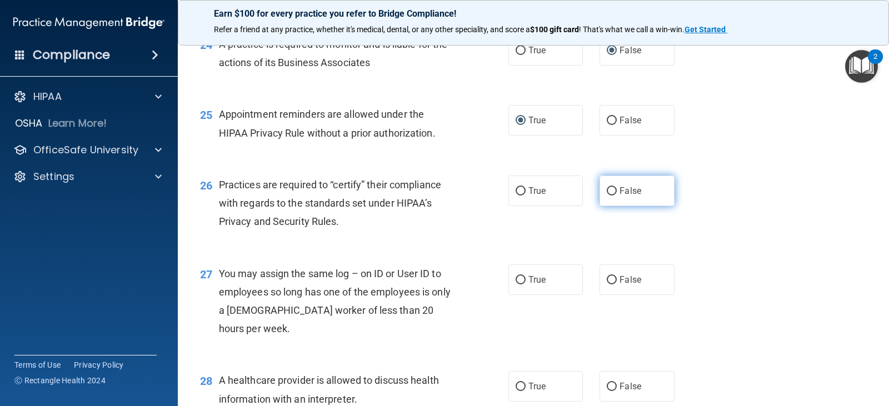
radio input "true"
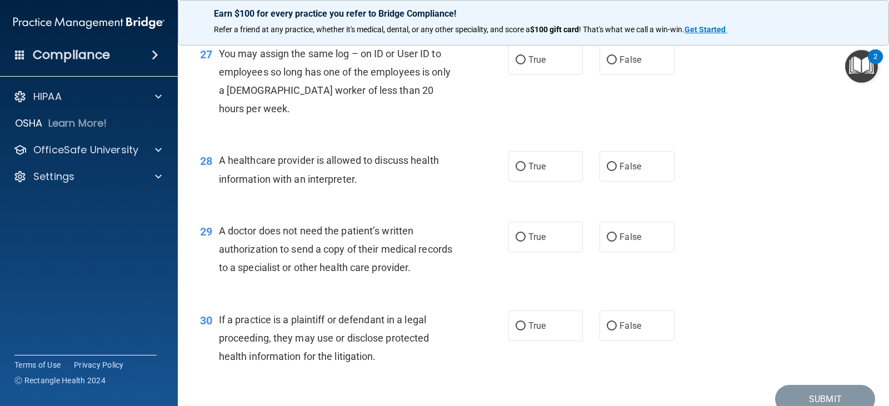
scroll to position [2444, 0]
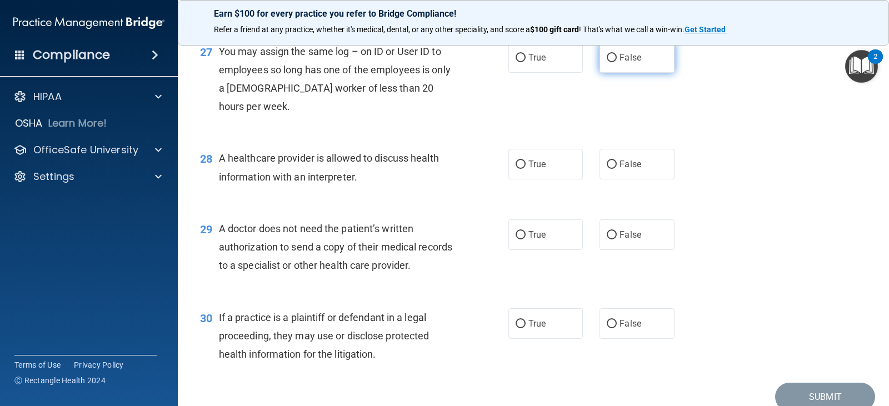
click at [611, 62] on input "False" at bounding box center [612, 58] width 10 height 8
radio input "true"
click at [521, 169] on input "True" at bounding box center [521, 165] width 10 height 8
radio input "true"
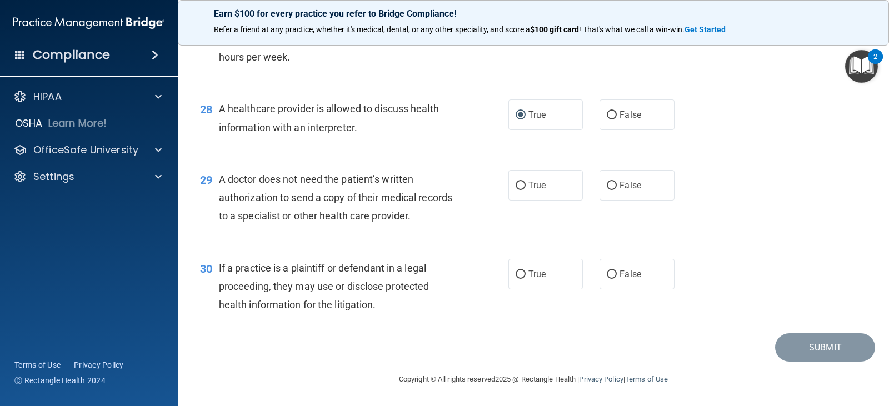
scroll to position [2549, 0]
click at [516, 182] on input "True" at bounding box center [521, 186] width 10 height 8
radio input "true"
click at [516, 277] on input "True" at bounding box center [521, 275] width 10 height 8
radio input "true"
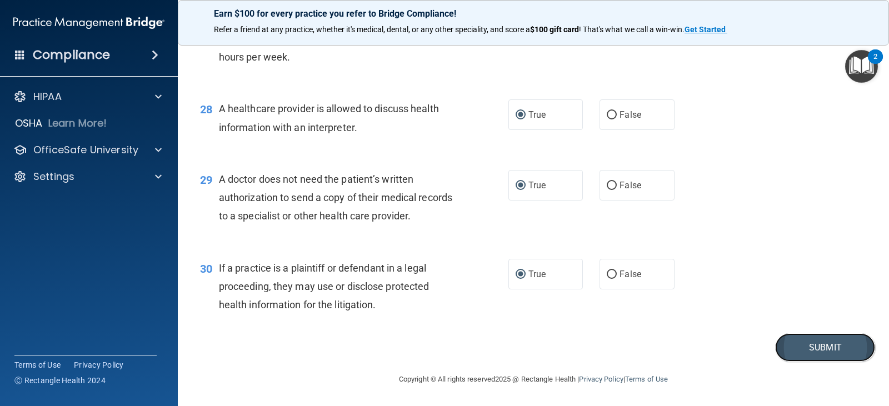
click at [818, 351] on button "Submit" at bounding box center [825, 347] width 100 height 28
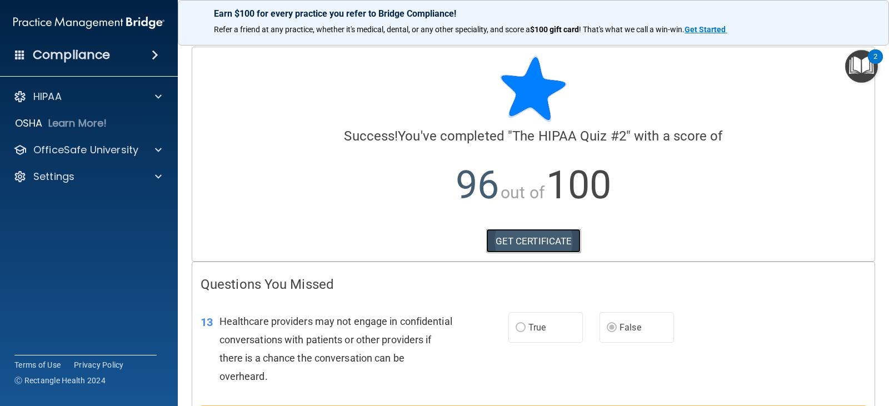
click at [539, 246] on link "GET CERTIFICATE" at bounding box center [533, 241] width 95 height 24
click at [97, 154] on p "OfficeSafe University" at bounding box center [85, 149] width 105 height 13
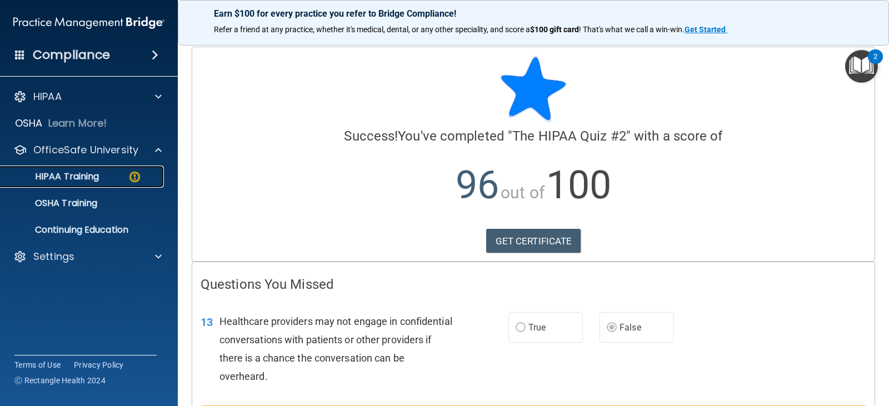
click at [87, 175] on p "HIPAA Training" at bounding box center [53, 176] width 92 height 11
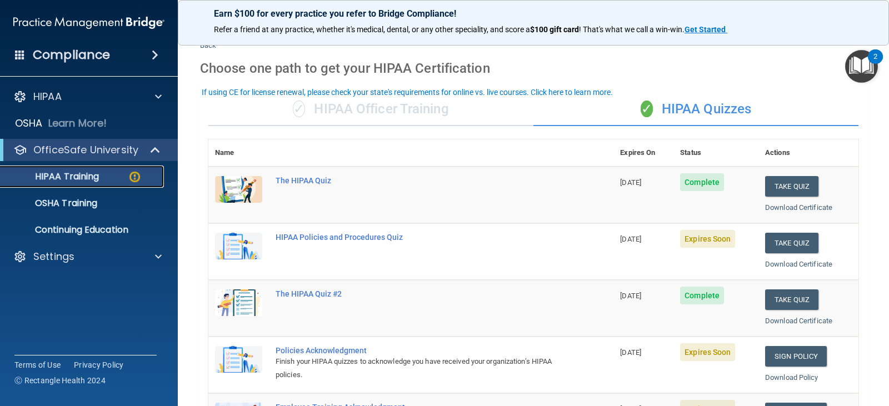
scroll to position [111, 0]
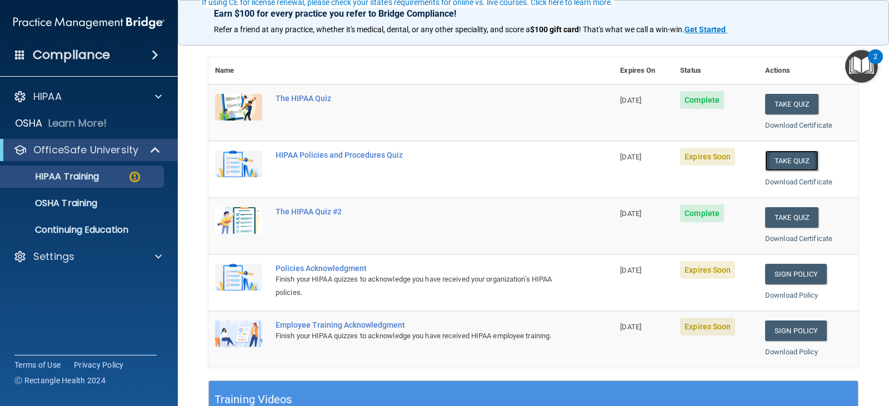
click at [774, 166] on button "Take Quiz" at bounding box center [791, 161] width 53 height 21
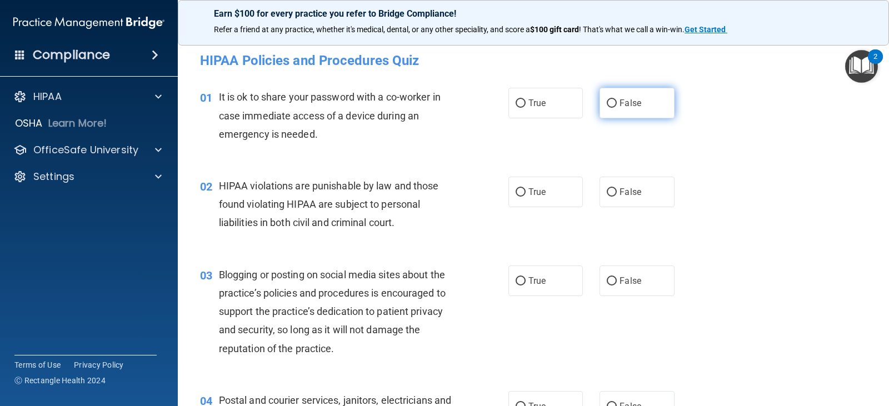
click at [603, 108] on label "False" at bounding box center [636, 103] width 74 height 31
click at [607, 108] on input "False" at bounding box center [612, 103] width 10 height 8
radio input "true"
drag, startPoint x: 517, startPoint y: 192, endPoint x: 524, endPoint y: 237, distance: 45.6
click at [517, 193] on input "True" at bounding box center [521, 192] width 10 height 8
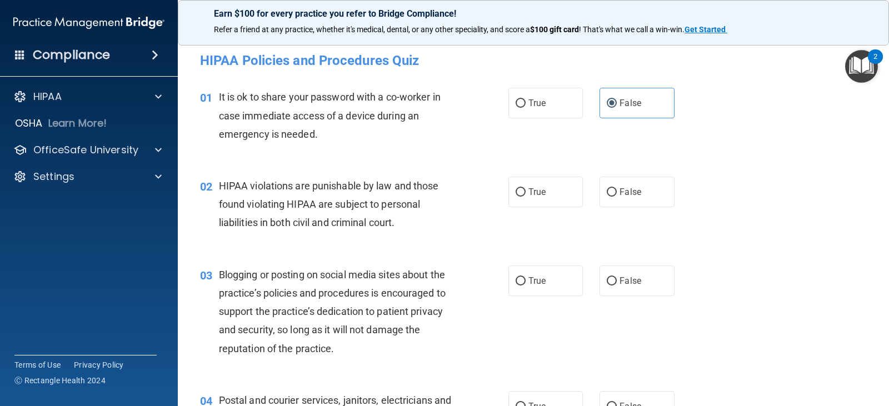
radio input "true"
click at [607, 284] on input "False" at bounding box center [612, 281] width 10 height 8
radio input "true"
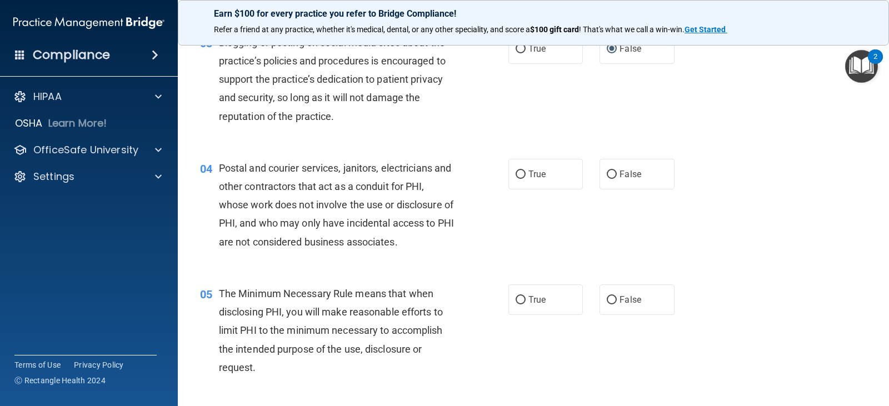
scroll to position [222, 0]
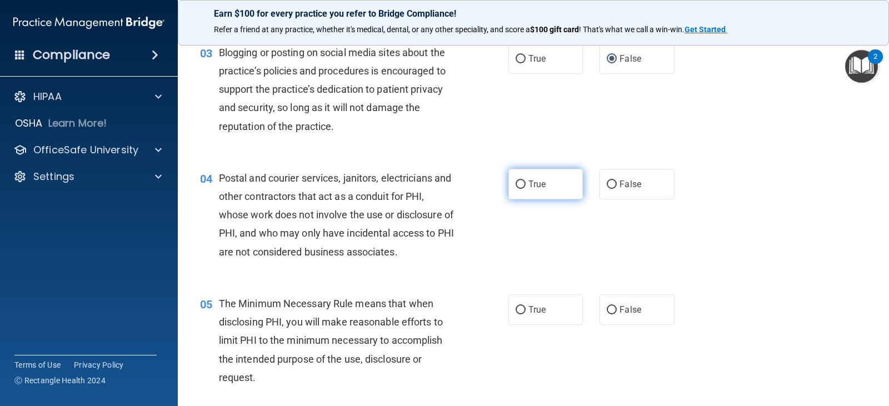
click at [521, 183] on input "True" at bounding box center [521, 185] width 10 height 8
radio input "true"
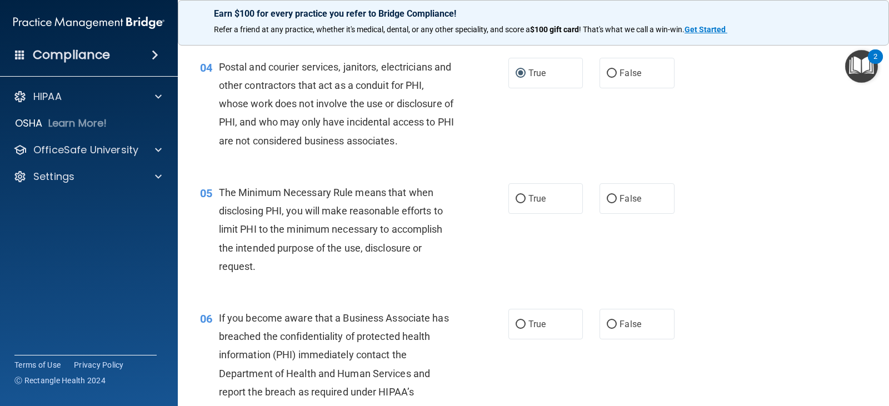
scroll to position [389, 0]
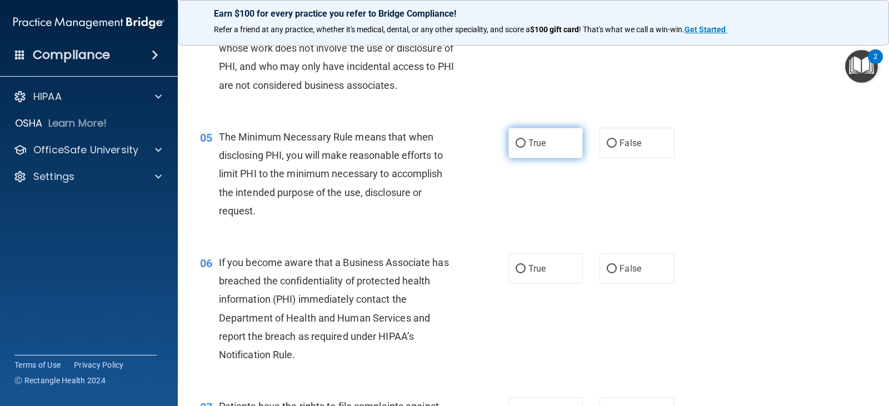
click at [516, 143] on input "True" at bounding box center [521, 143] width 10 height 8
radio input "true"
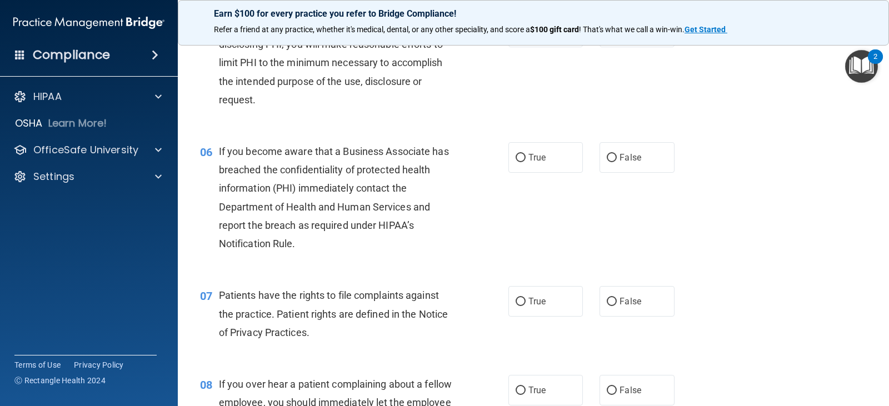
scroll to position [556, 0]
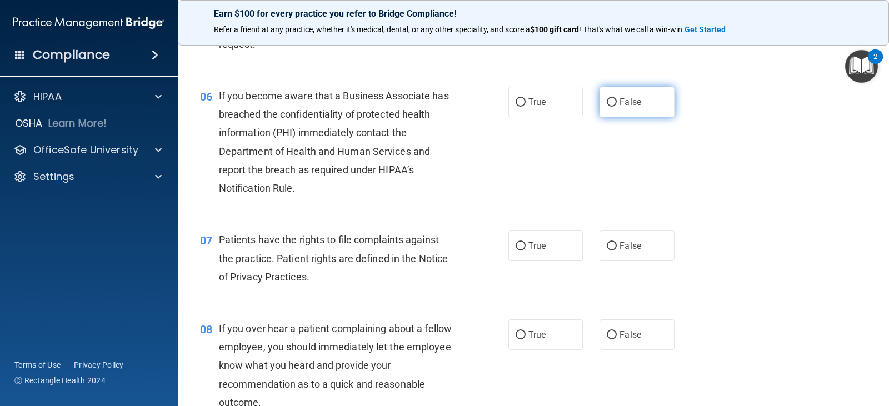
click at [607, 99] on input "False" at bounding box center [612, 102] width 10 height 8
radio input "true"
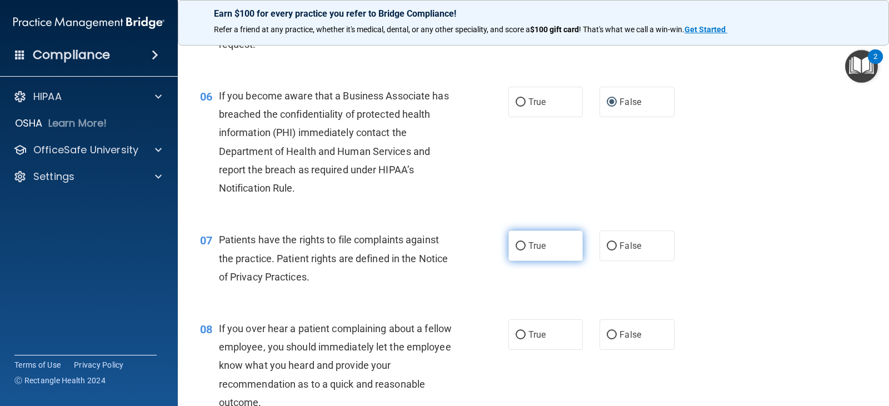
click at [516, 246] on input "True" at bounding box center [521, 246] width 10 height 8
radio input "true"
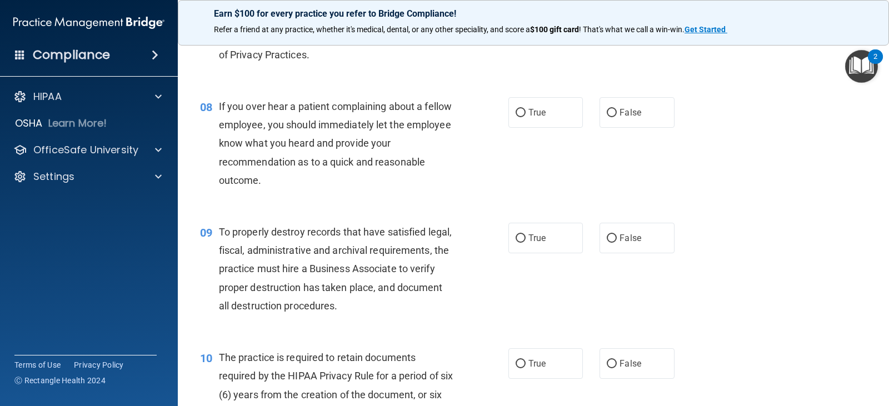
scroll to position [833, 0]
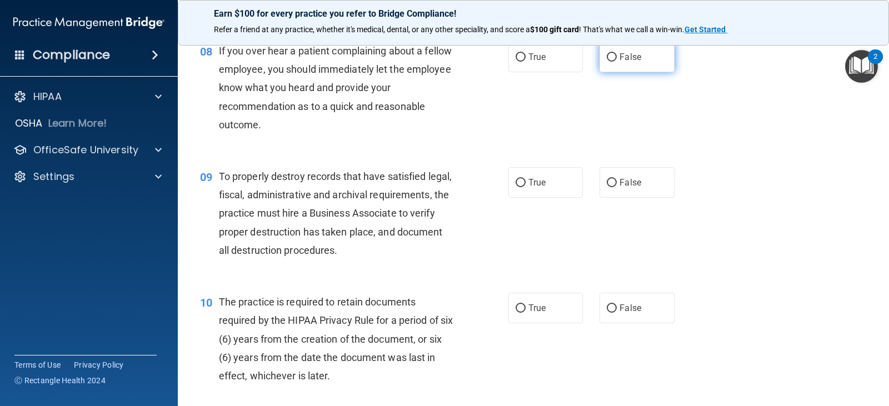
click at [610, 56] on input "False" at bounding box center [612, 57] width 10 height 8
radio input "true"
click at [602, 182] on label "False" at bounding box center [636, 182] width 74 height 31
click at [607, 181] on input "False" at bounding box center [612, 183] width 10 height 8
radio input "true"
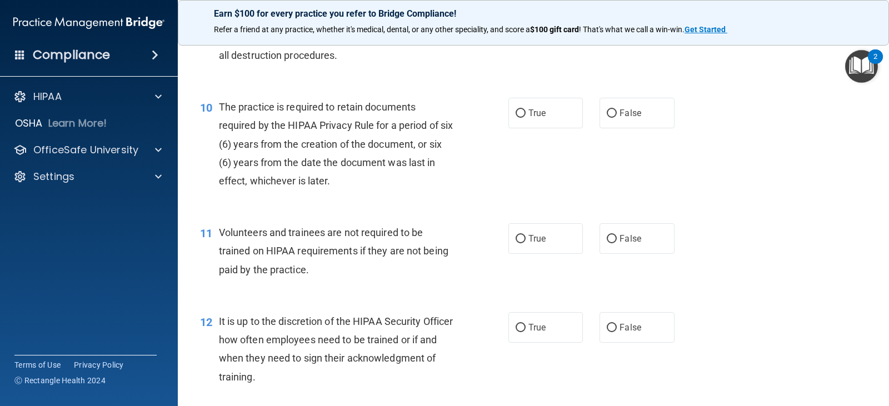
scroll to position [1055, 0]
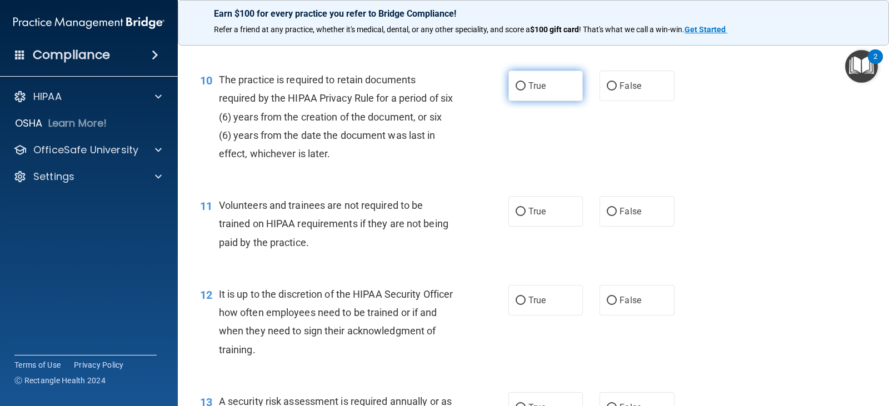
click at [517, 85] on input "True" at bounding box center [521, 86] width 10 height 8
radio input "true"
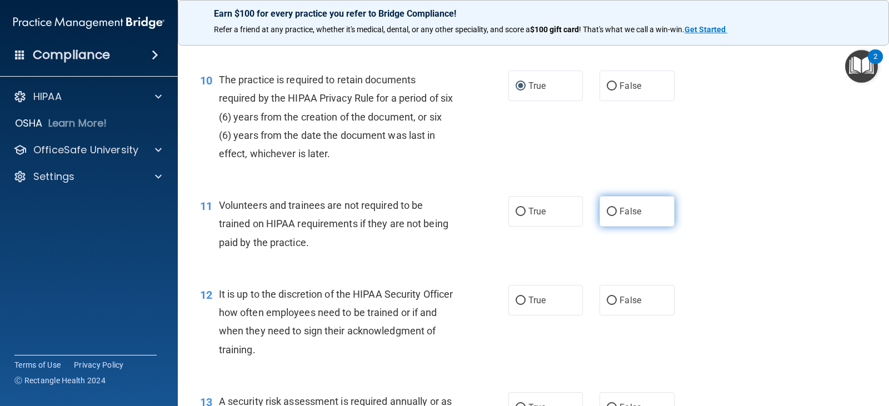
click at [608, 212] on input "False" at bounding box center [612, 212] width 10 height 8
radio input "true"
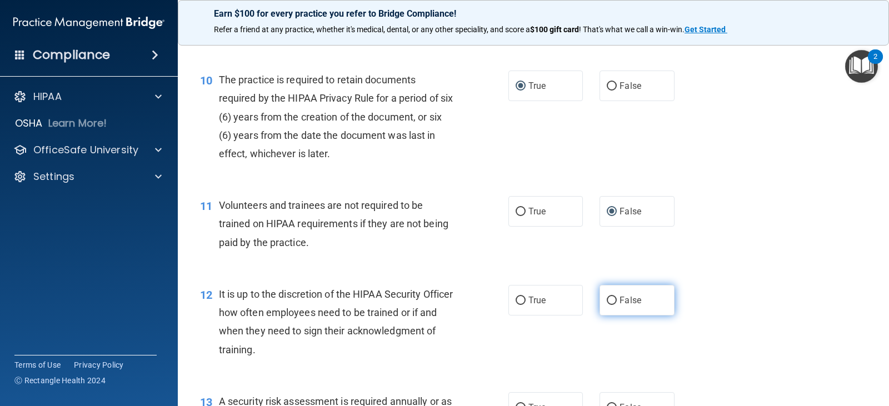
click at [607, 305] on label "False" at bounding box center [636, 300] width 74 height 31
click at [607, 305] on input "False" at bounding box center [612, 301] width 10 height 8
radio input "true"
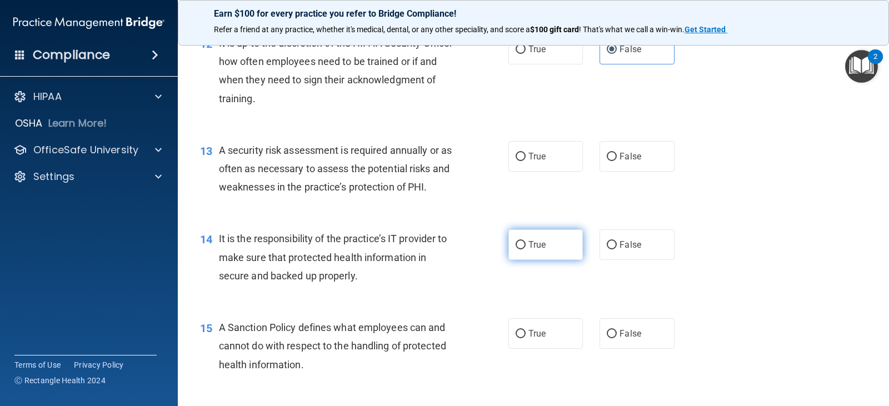
scroll to position [1333, 0]
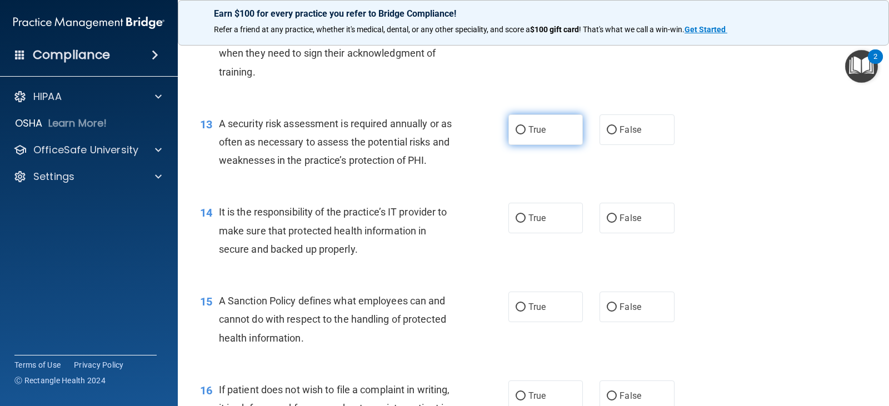
click at [516, 130] on input "True" at bounding box center [521, 130] width 10 height 8
radio input "true"
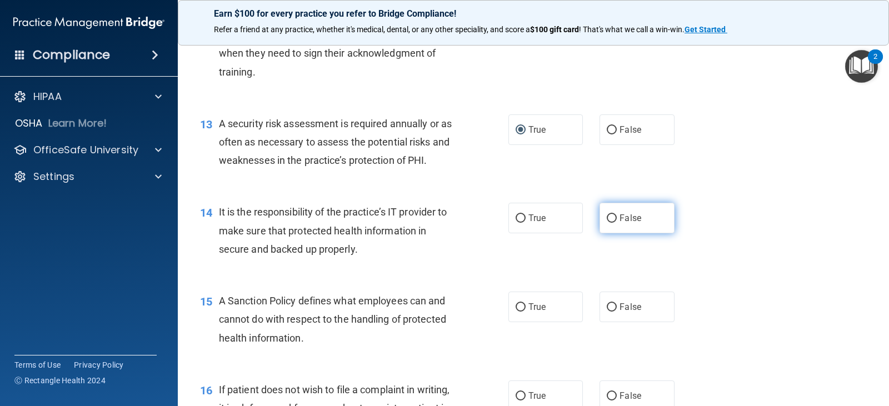
click at [609, 219] on input "False" at bounding box center [612, 218] width 10 height 8
radio input "true"
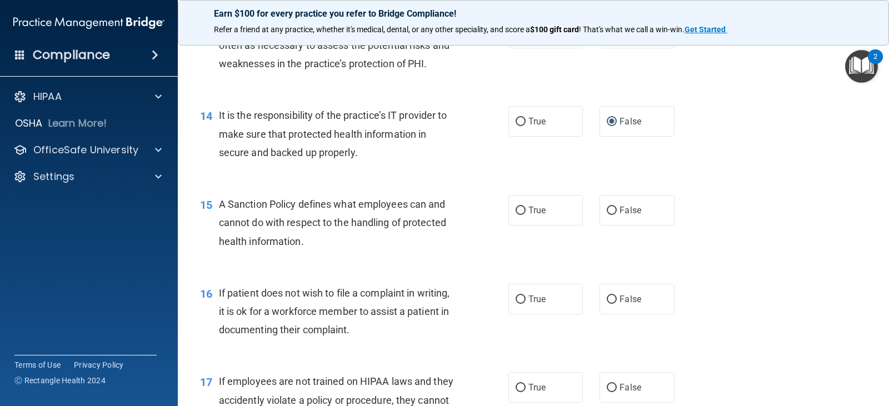
scroll to position [1500, 0]
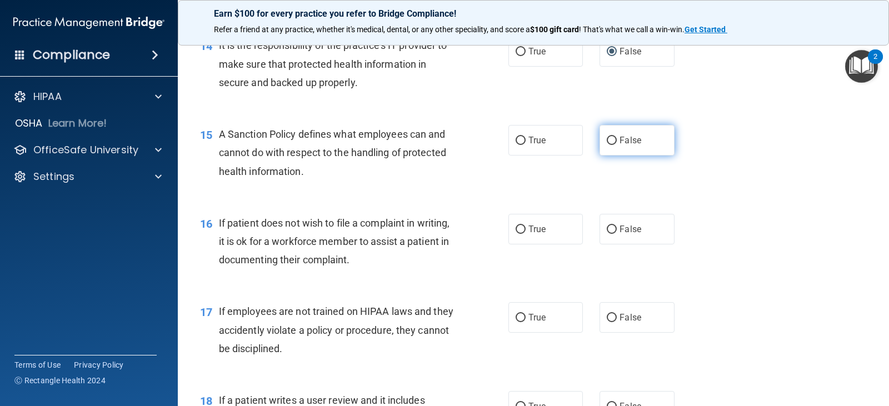
click at [607, 141] on input "False" at bounding box center [612, 141] width 10 height 8
radio input "true"
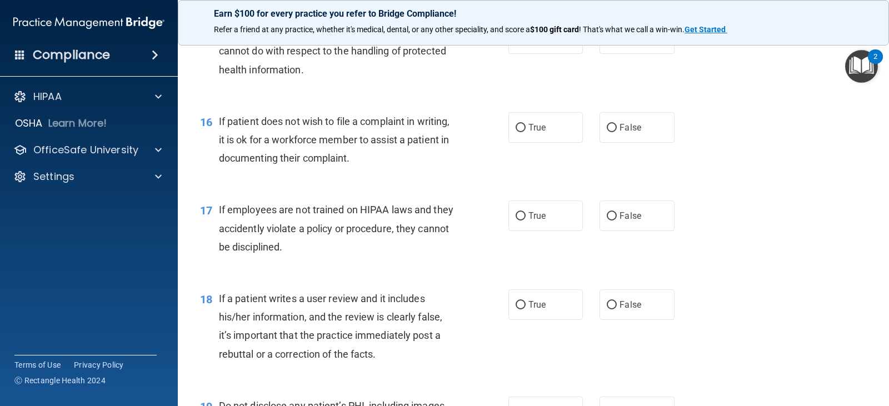
scroll to position [1611, 0]
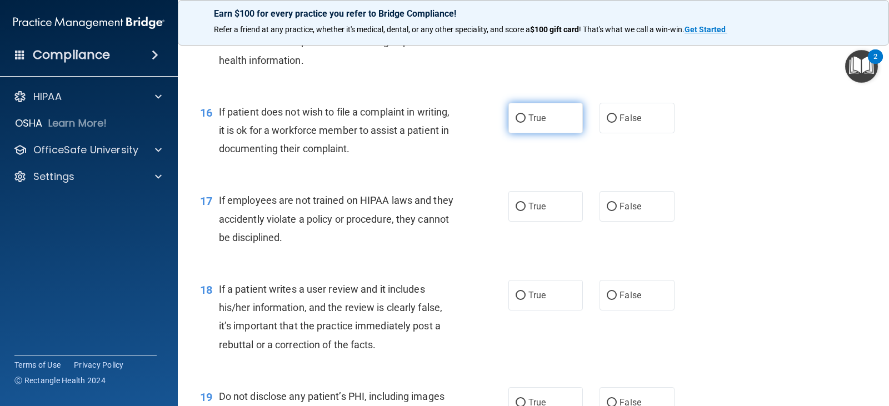
click at [516, 118] on input "True" at bounding box center [521, 118] width 10 height 8
radio input "true"
click at [607, 208] on input "False" at bounding box center [612, 207] width 10 height 8
radio input "true"
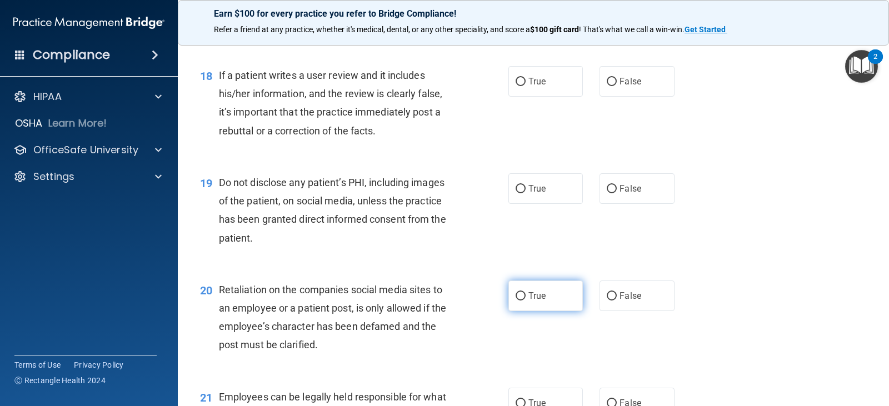
scroll to position [1833, 0]
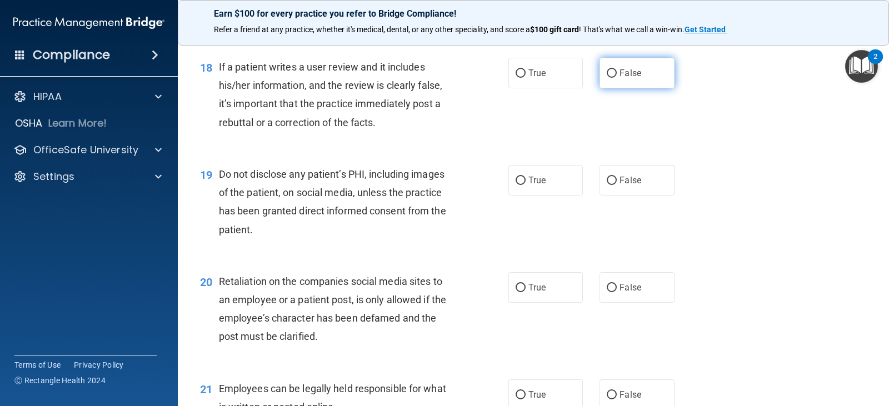
click at [608, 71] on input "False" at bounding box center [612, 73] width 10 height 8
radio input "true"
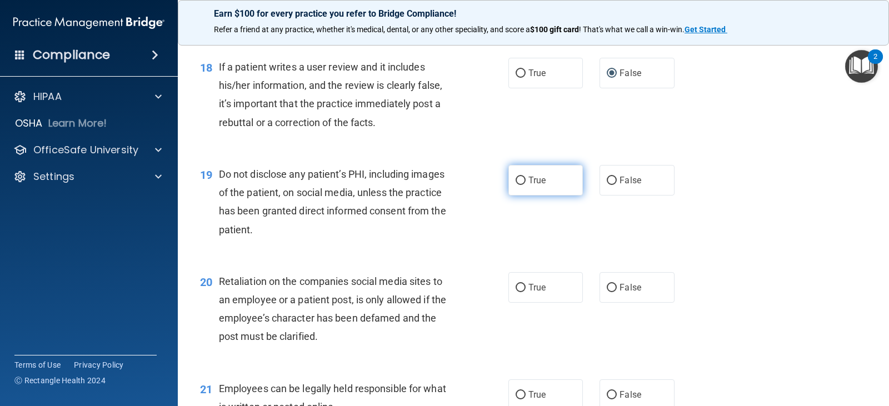
click at [517, 183] on input "True" at bounding box center [521, 181] width 10 height 8
radio input "true"
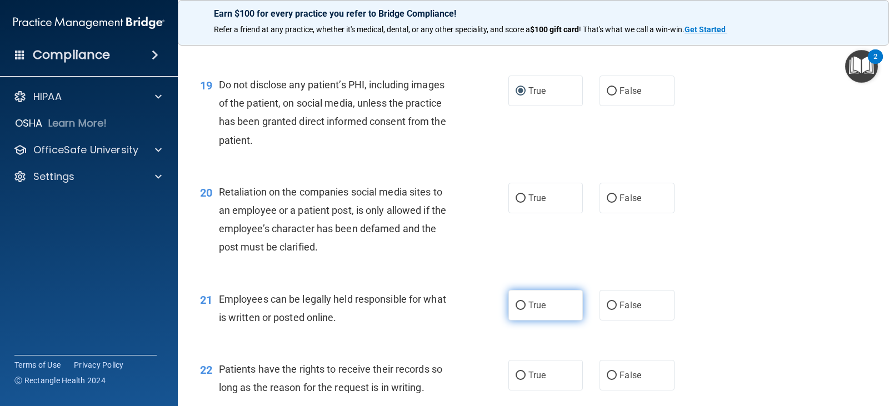
scroll to position [2000, 0]
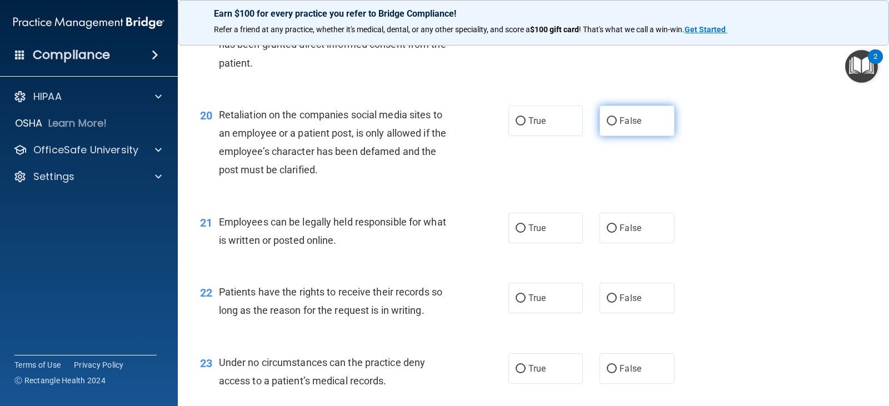
click at [607, 124] on input "False" at bounding box center [612, 121] width 10 height 8
radio input "true"
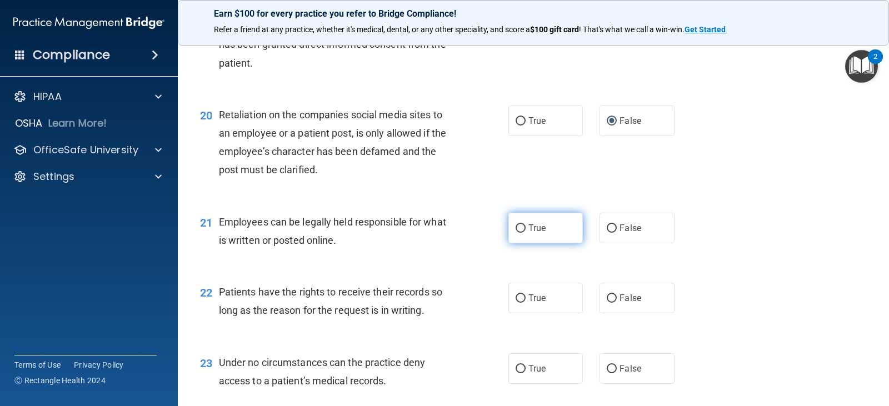
click at [521, 228] on input "True" at bounding box center [521, 228] width 10 height 8
radio input "true"
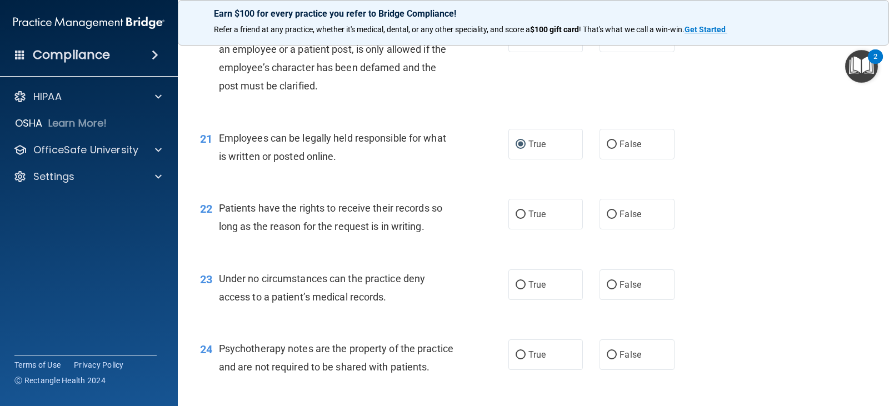
scroll to position [2111, 0]
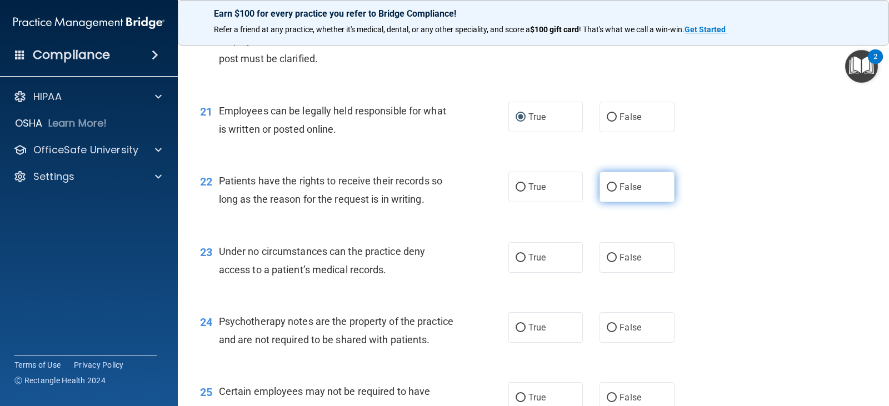
click at [607, 186] on input "False" at bounding box center [612, 187] width 10 height 8
radio input "true"
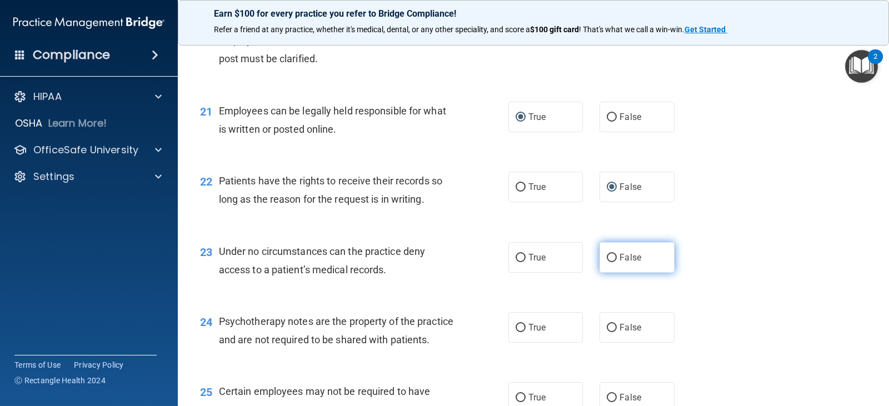
click at [609, 257] on input "False" at bounding box center [612, 258] width 10 height 8
radio input "true"
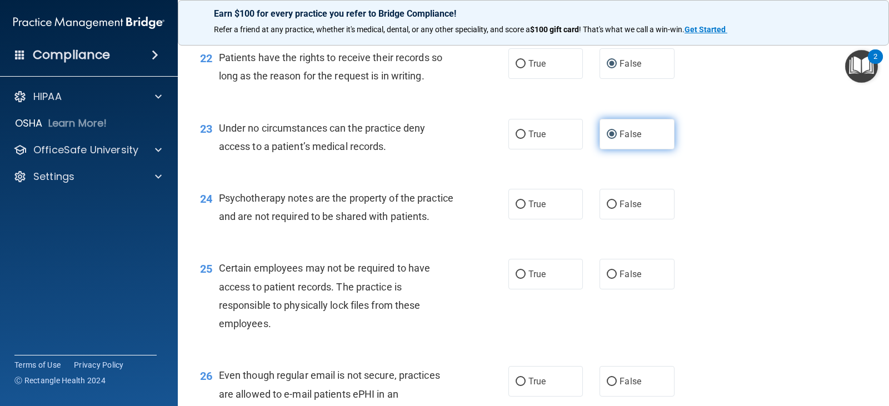
scroll to position [2278, 0]
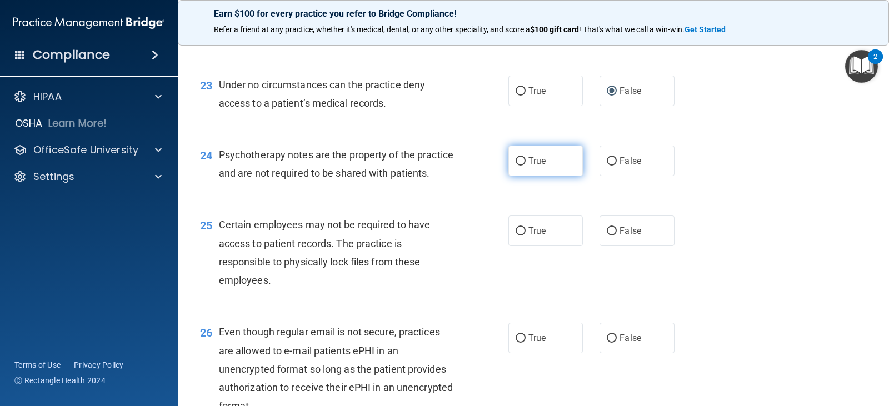
click at [518, 161] on input "True" at bounding box center [521, 161] width 10 height 8
radio input "true"
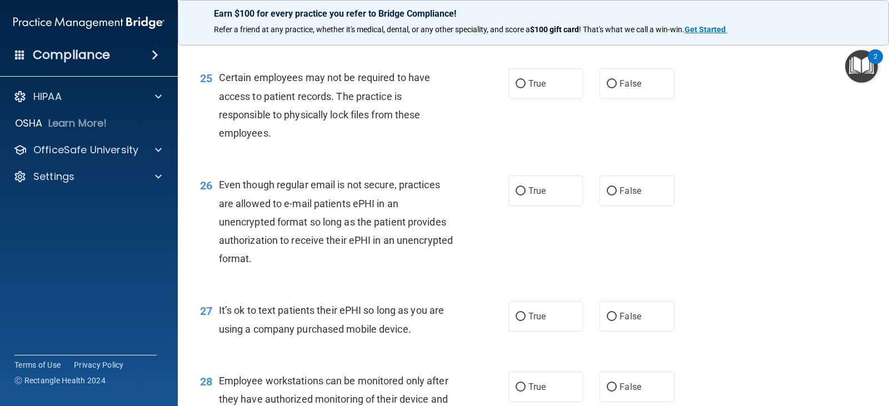
scroll to position [2444, 0]
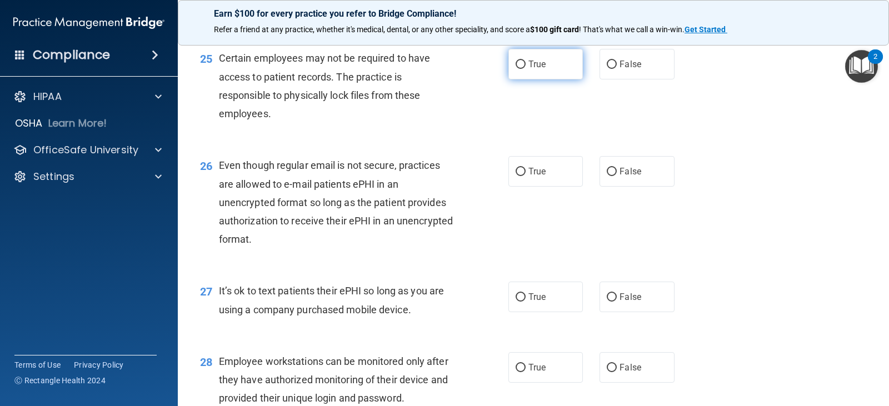
click at [517, 69] on input "True" at bounding box center [521, 65] width 10 height 8
radio input "true"
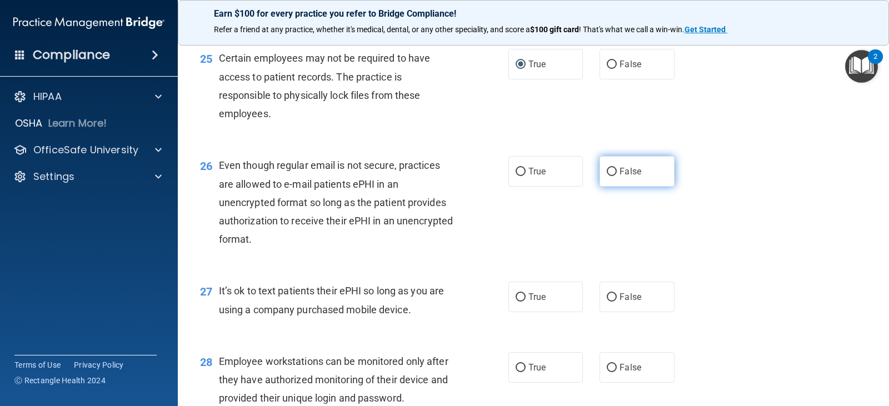
click at [607, 176] on input "False" at bounding box center [612, 172] width 10 height 8
radio input "true"
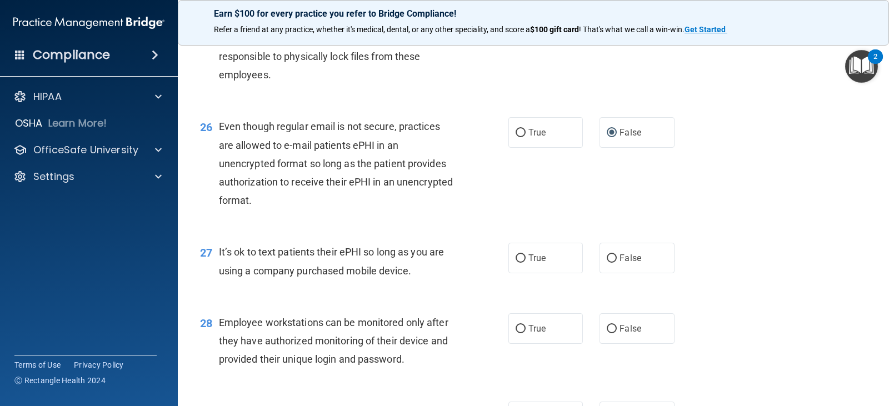
scroll to position [2555, 0]
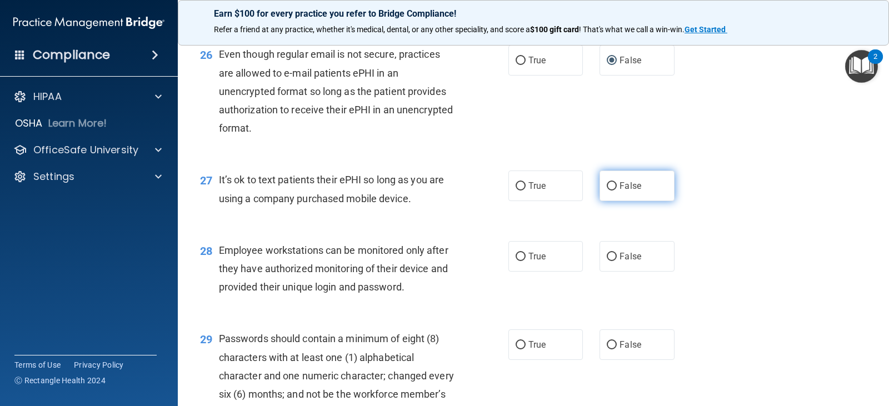
click at [607, 191] on input "False" at bounding box center [612, 186] width 10 height 8
radio input "true"
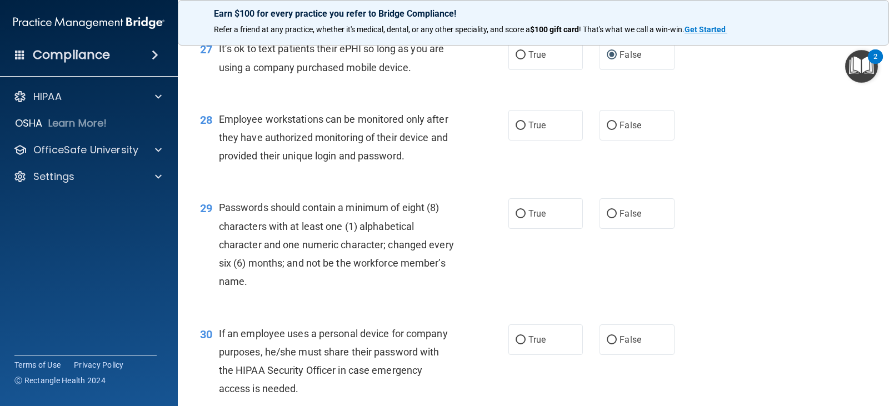
scroll to position [2722, 0]
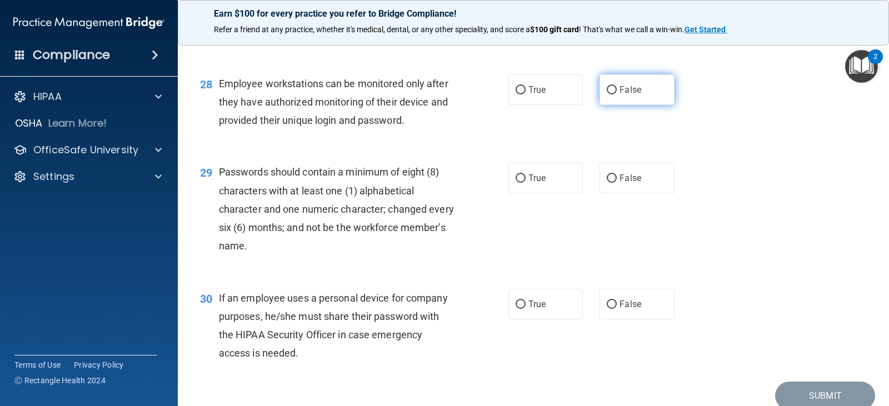
click at [607, 94] on input "False" at bounding box center [612, 90] width 10 height 8
radio input "true"
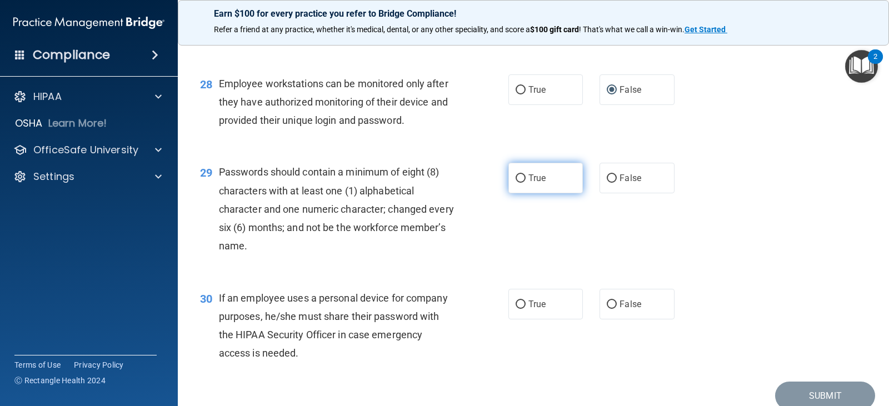
click at [518, 183] on input "True" at bounding box center [521, 178] width 10 height 8
radio input "true"
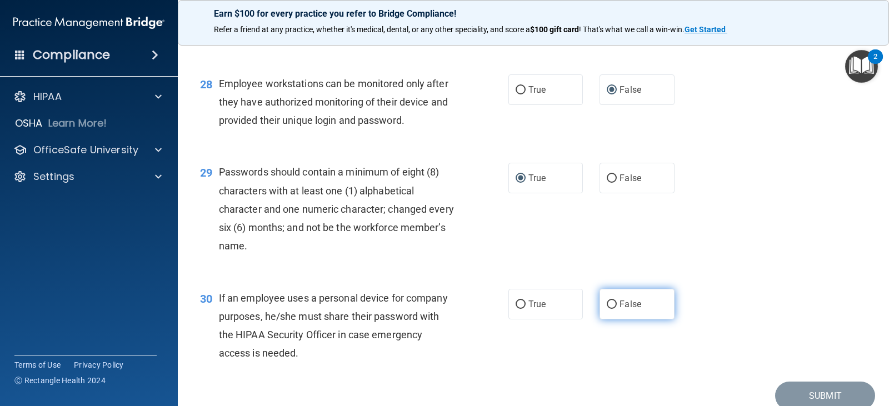
click at [607, 309] on input "False" at bounding box center [612, 305] width 10 height 8
radio input "true"
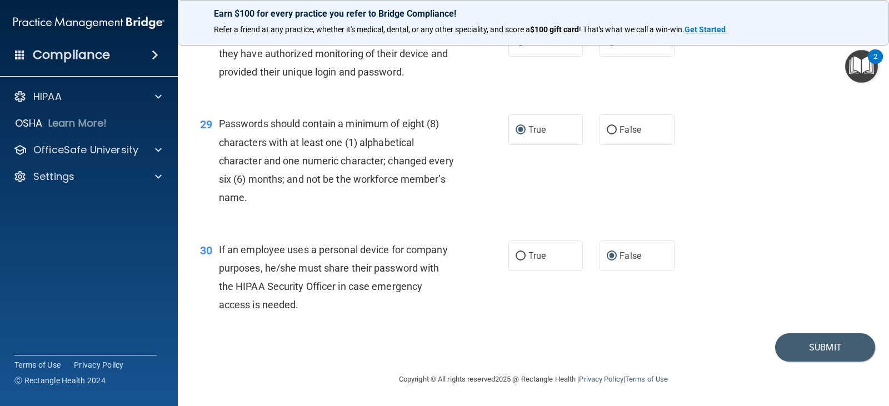
scroll to position [2789, 0]
click at [816, 351] on button "Submit" at bounding box center [825, 347] width 100 height 28
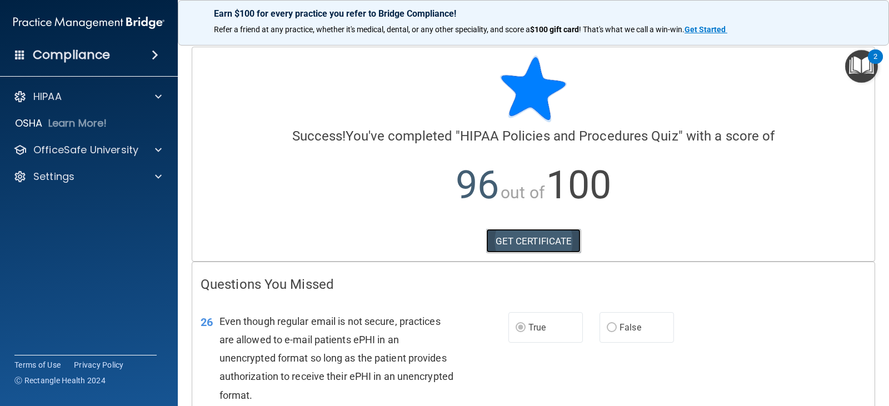
click at [557, 238] on link "GET CERTIFICATE" at bounding box center [533, 241] width 95 height 24
click at [86, 149] on p "OfficeSafe University" at bounding box center [85, 149] width 105 height 13
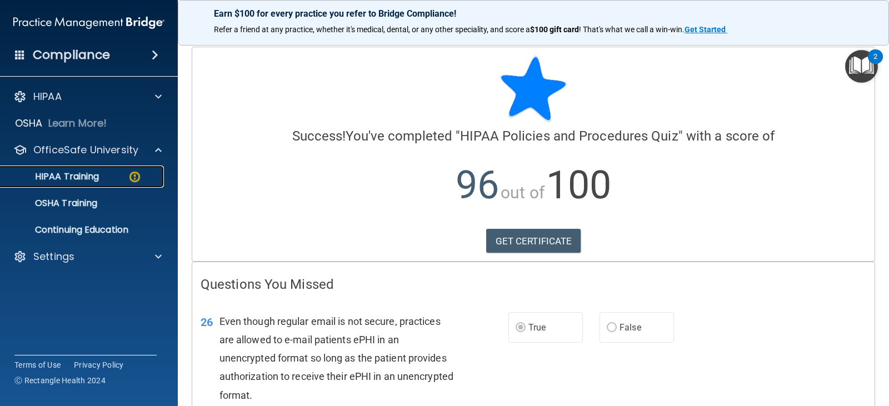
click at [85, 176] on p "HIPAA Training" at bounding box center [53, 176] width 92 height 11
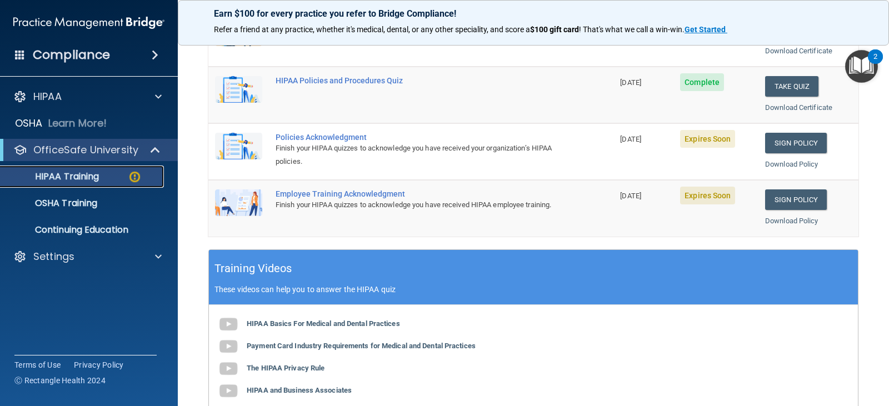
scroll to position [222, 0]
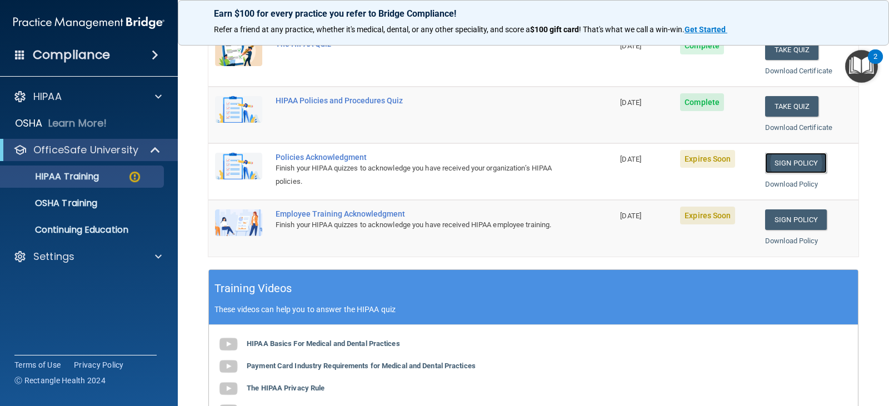
click at [779, 166] on link "Sign Policy" at bounding box center [796, 163] width 62 height 21
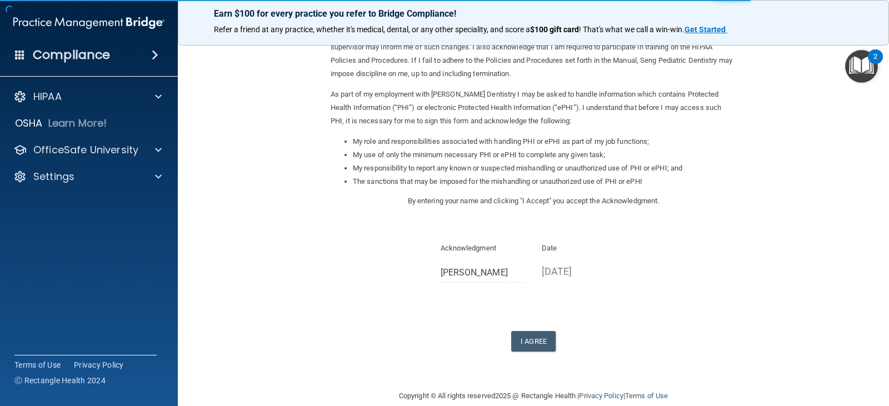
scroll to position [103, 0]
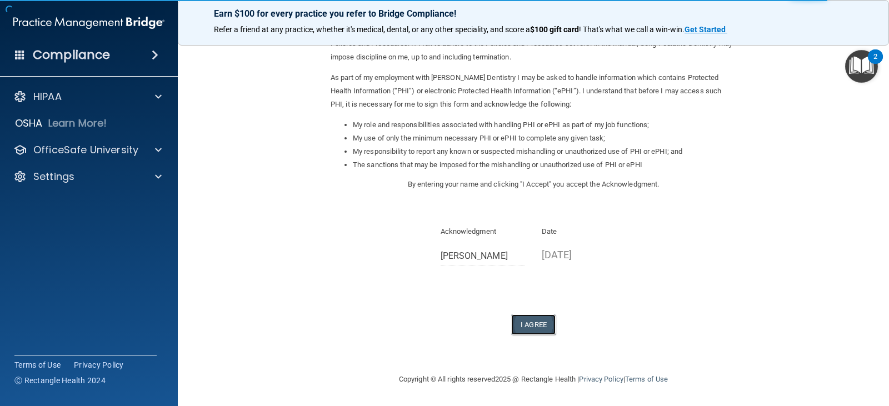
click at [527, 327] on button "I Agree" at bounding box center [533, 324] width 44 height 21
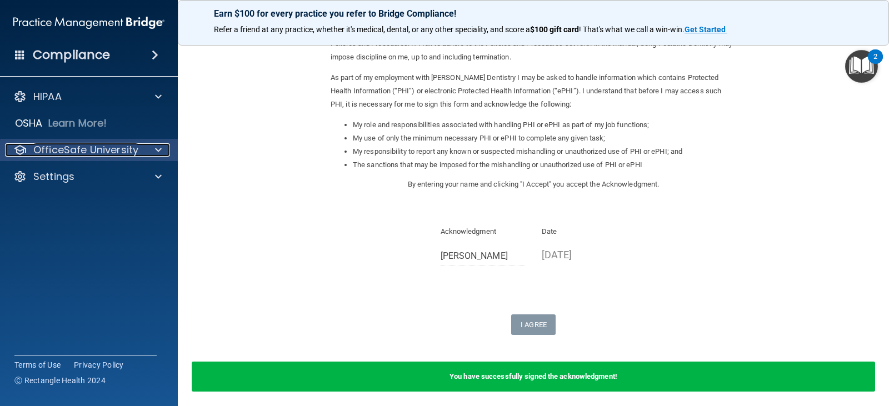
click at [86, 145] on p "OfficeSafe University" at bounding box center [85, 149] width 105 height 13
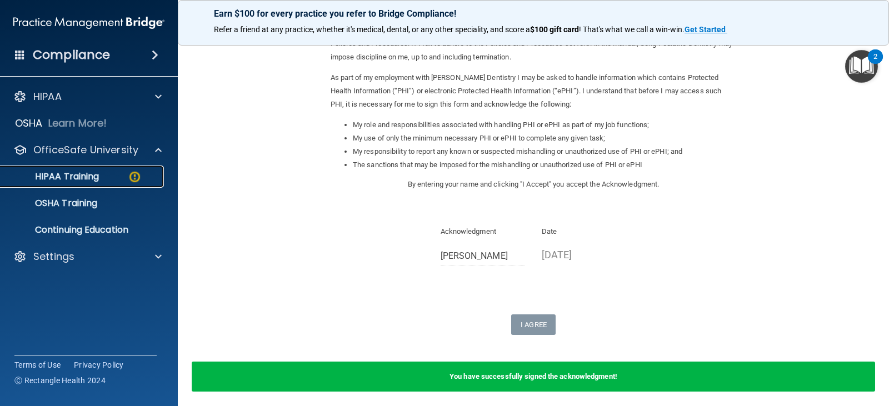
click at [76, 181] on p "HIPAA Training" at bounding box center [53, 176] width 92 height 11
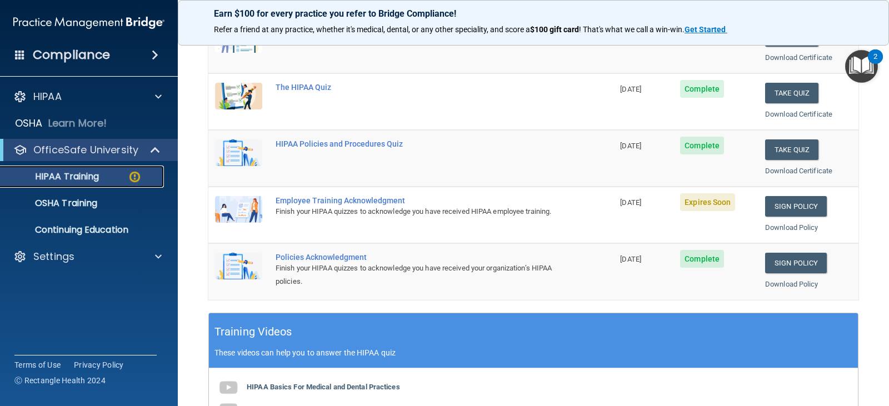
scroll to position [153, 0]
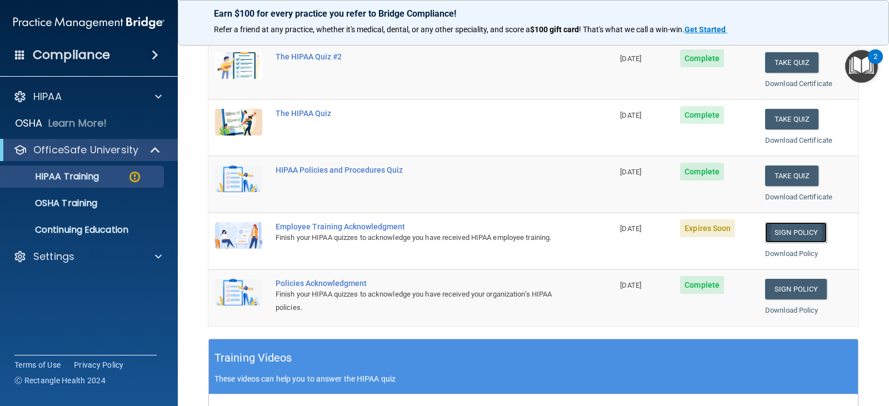
click at [792, 233] on link "Sign Policy" at bounding box center [796, 232] width 62 height 21
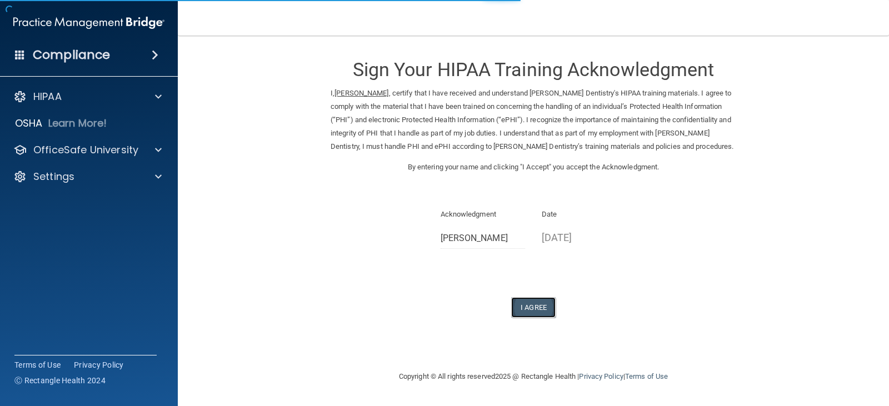
click at [531, 308] on button "I Agree" at bounding box center [533, 307] width 44 height 21
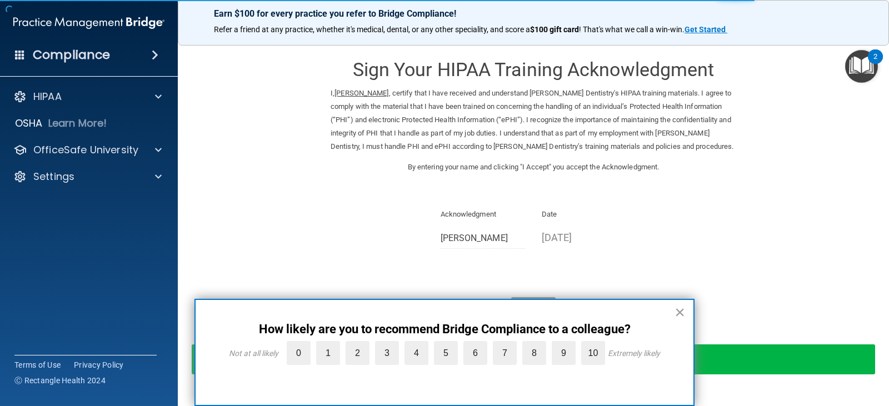
click at [676, 315] on button "×" at bounding box center [679, 312] width 11 height 18
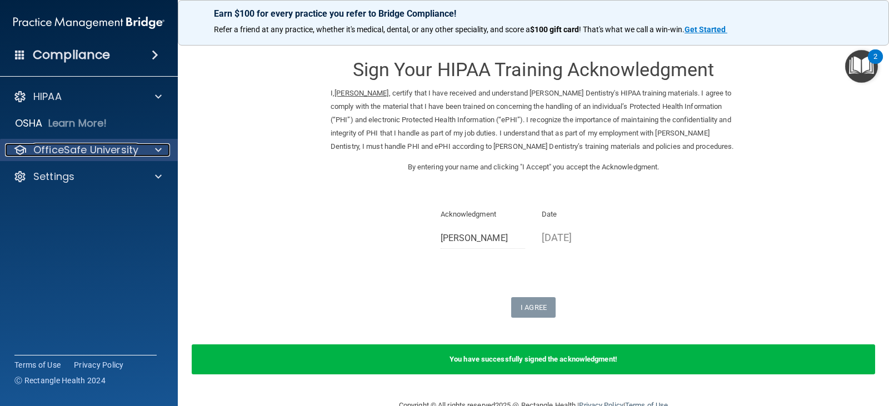
click at [89, 153] on p "OfficeSafe University" at bounding box center [85, 149] width 105 height 13
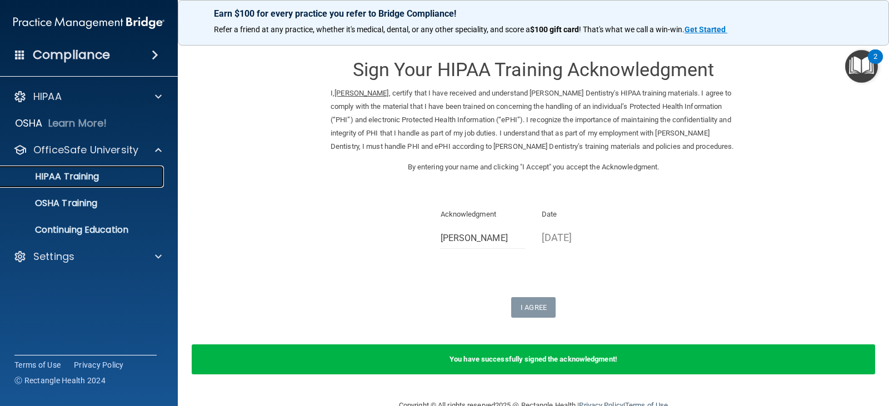
click at [78, 177] on p "HIPAA Training" at bounding box center [53, 176] width 92 height 11
